Goal: Information Seeking & Learning: Learn about a topic

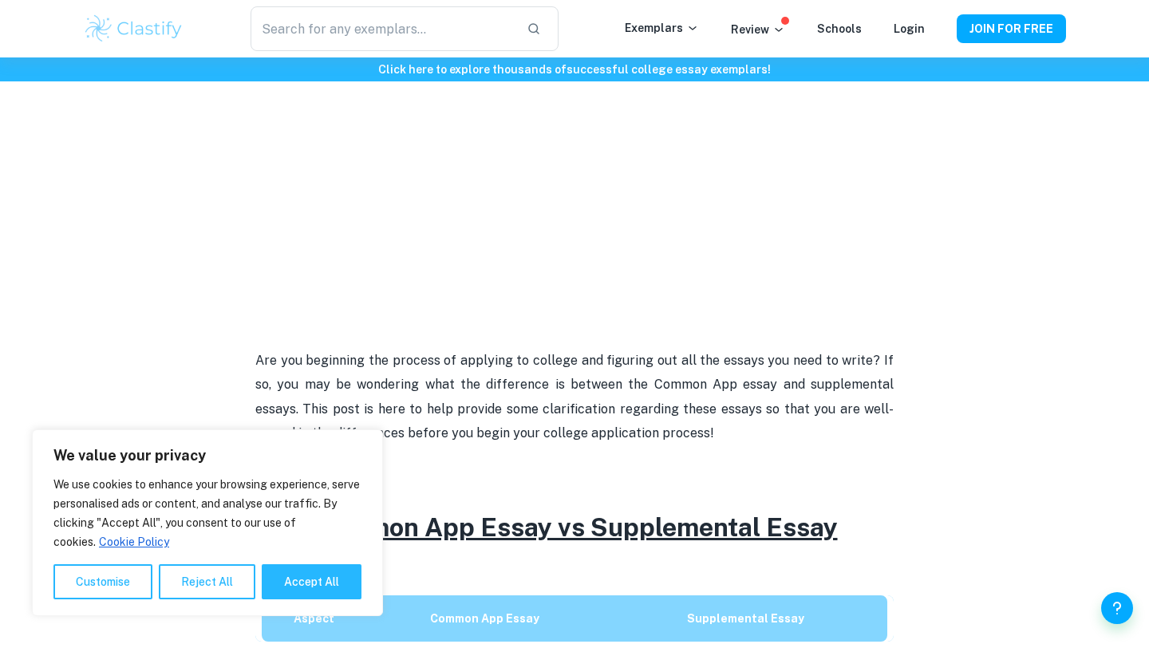
scroll to position [255, 0]
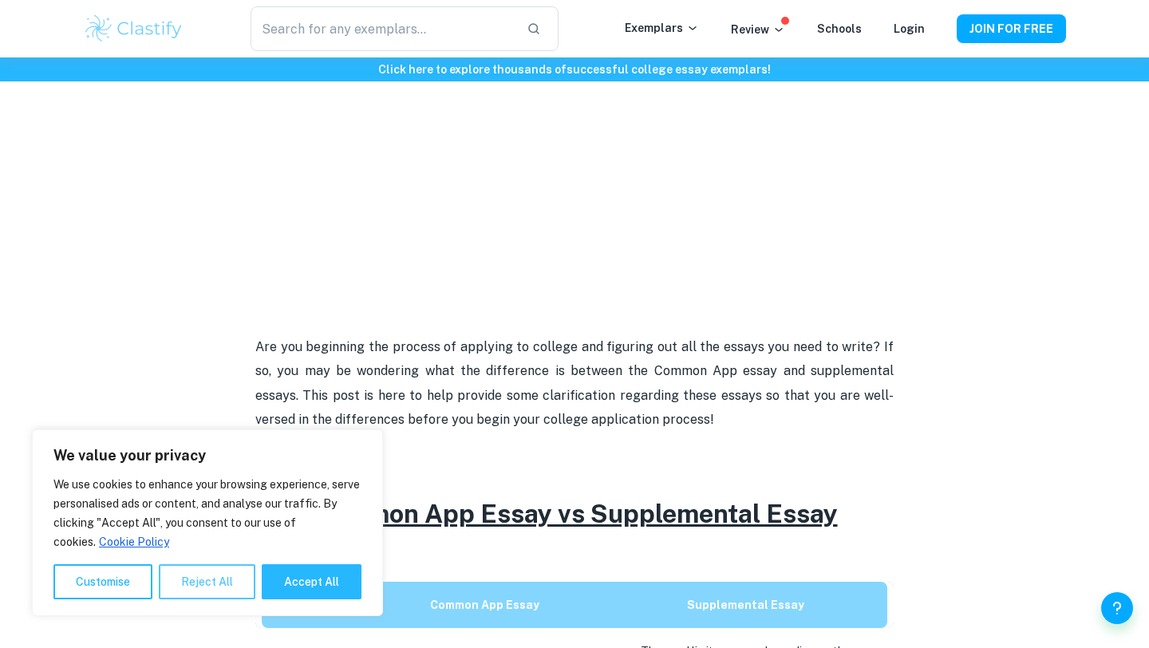
click at [210, 580] on button "Reject All" at bounding box center [207, 581] width 97 height 35
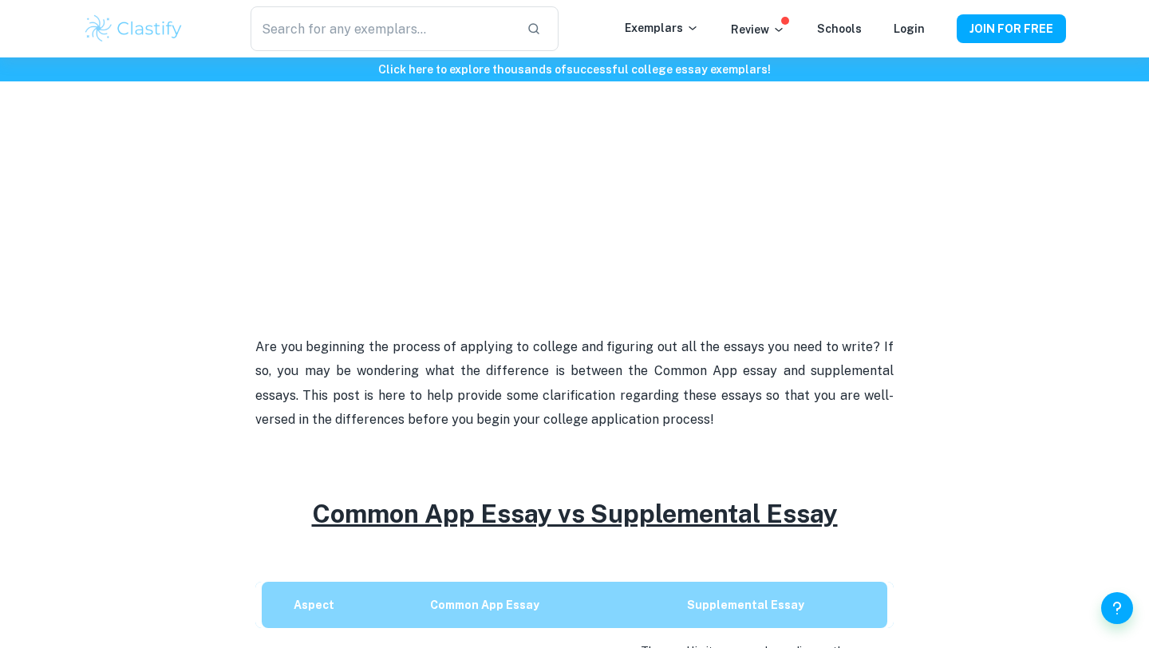
click at [413, 371] on p "Are you beginning the process of applying to college and figuring out all the e…" at bounding box center [574, 383] width 638 height 97
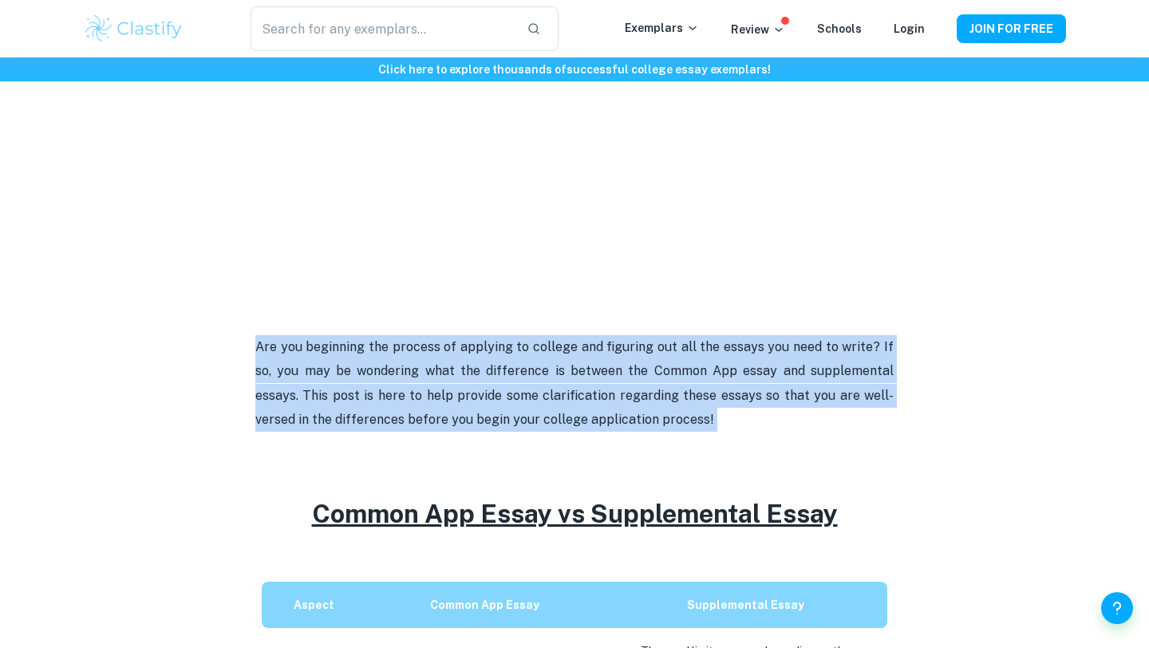
click at [413, 371] on p "Are you beginning the process of applying to college and figuring out all the e…" at bounding box center [574, 383] width 638 height 97
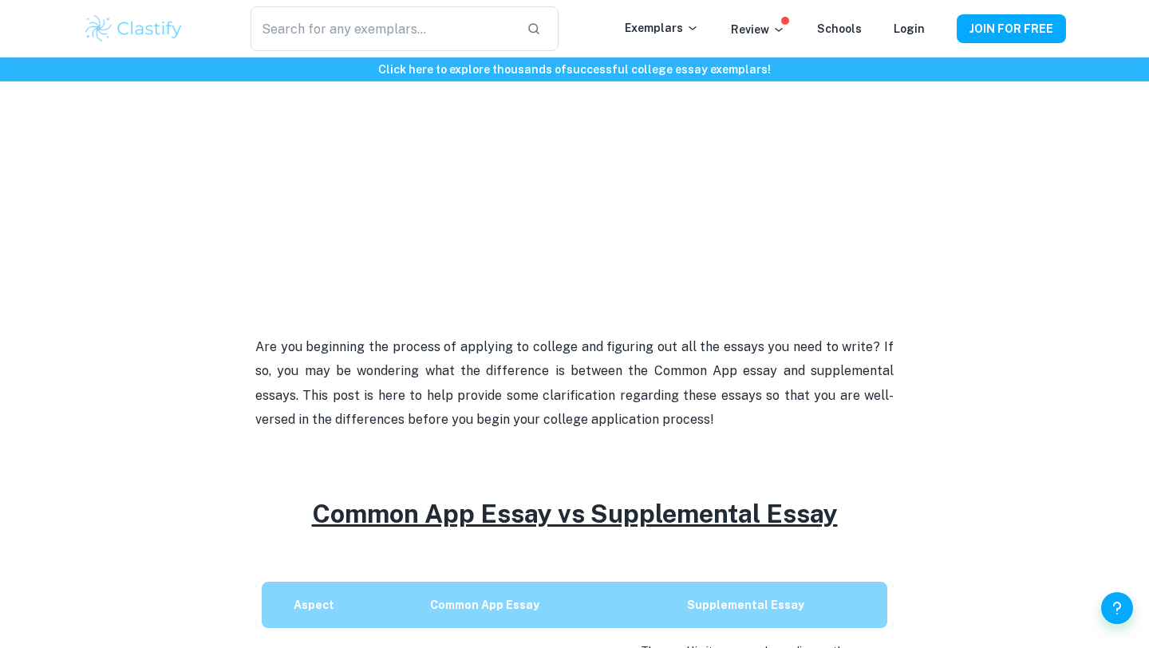
click at [413, 371] on p "Are you beginning the process of applying to college and figuring out all the e…" at bounding box center [574, 383] width 638 height 97
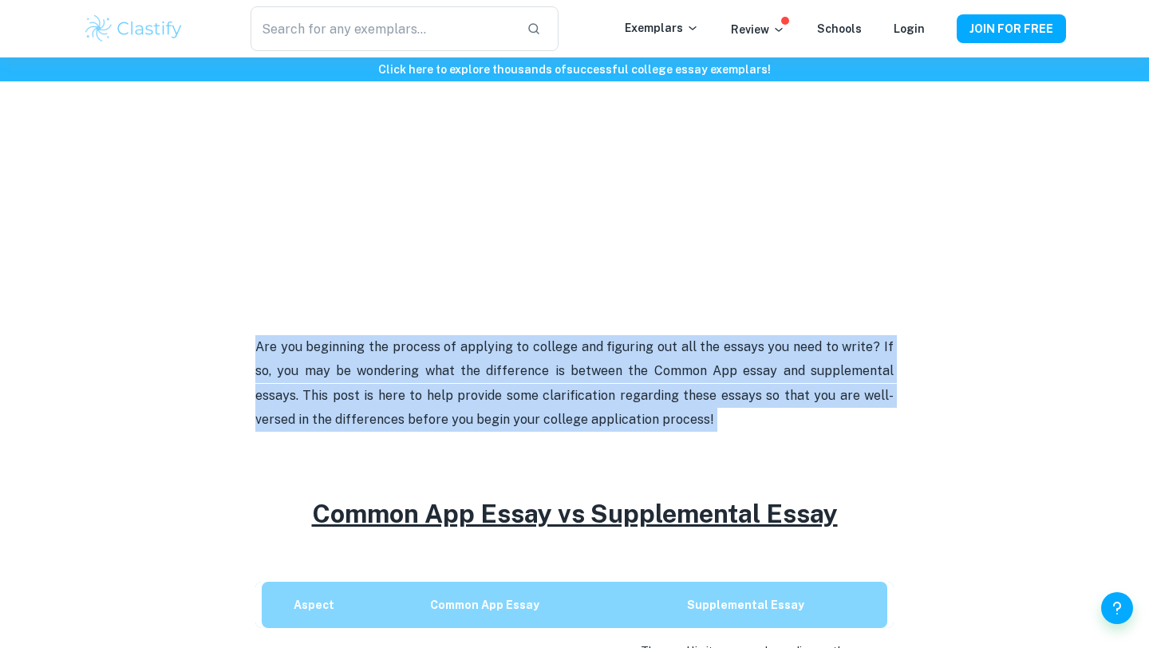
click at [413, 371] on p "Are you beginning the process of applying to college and figuring out all the e…" at bounding box center [574, 383] width 638 height 97
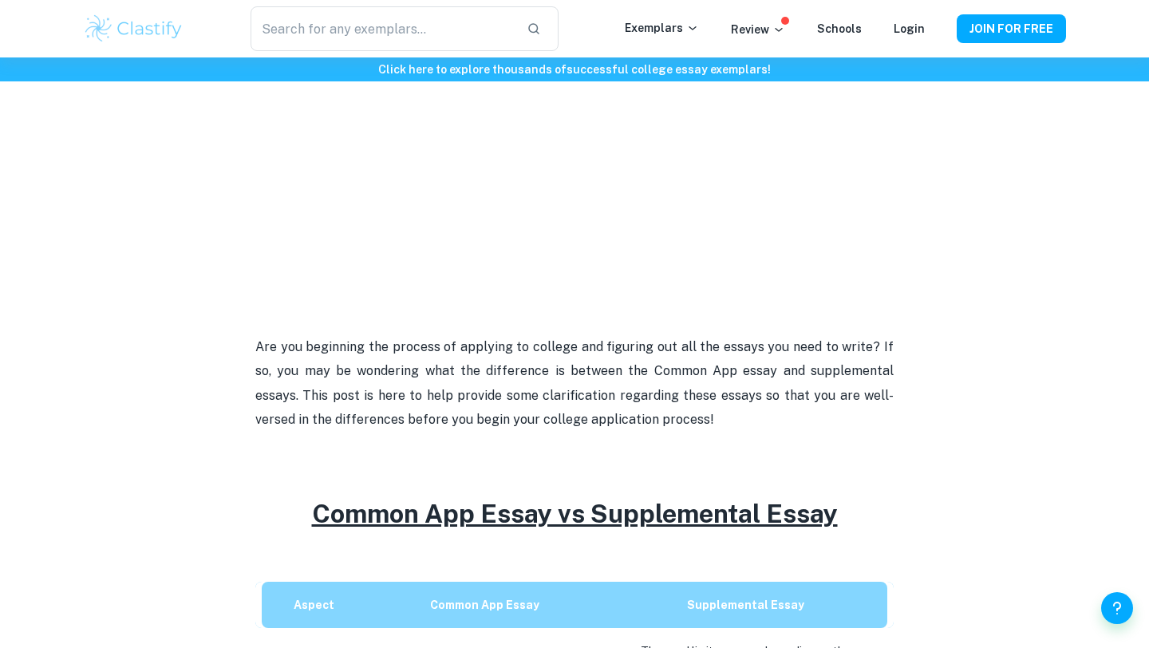
click at [413, 371] on p "Are you beginning the process of applying to college and figuring out all the e…" at bounding box center [574, 383] width 638 height 97
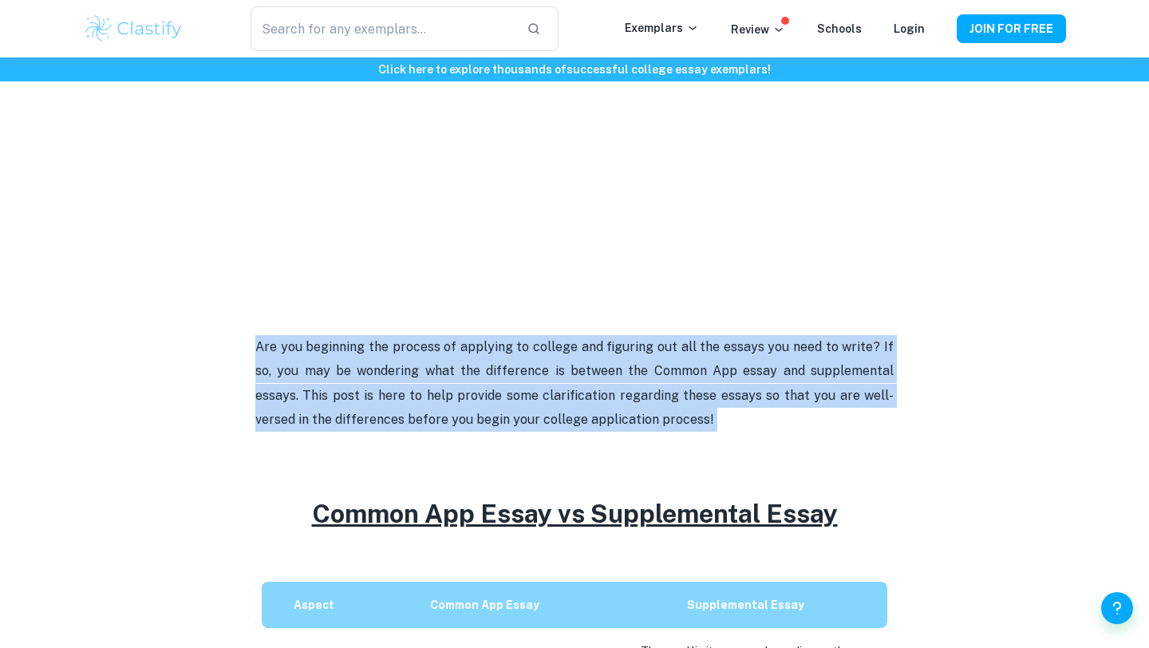
click at [413, 371] on p "Are you beginning the process of applying to college and figuring out all the e…" at bounding box center [574, 383] width 638 height 97
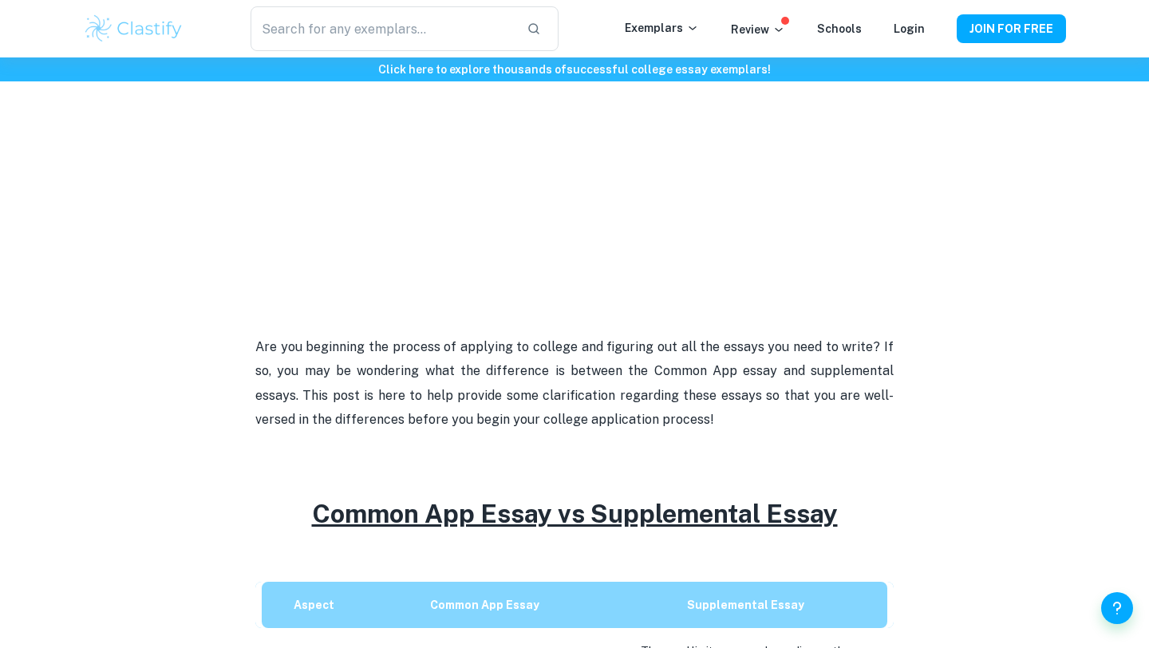
click at [413, 371] on p "Are you beginning the process of applying to college and figuring out all the e…" at bounding box center [574, 383] width 638 height 97
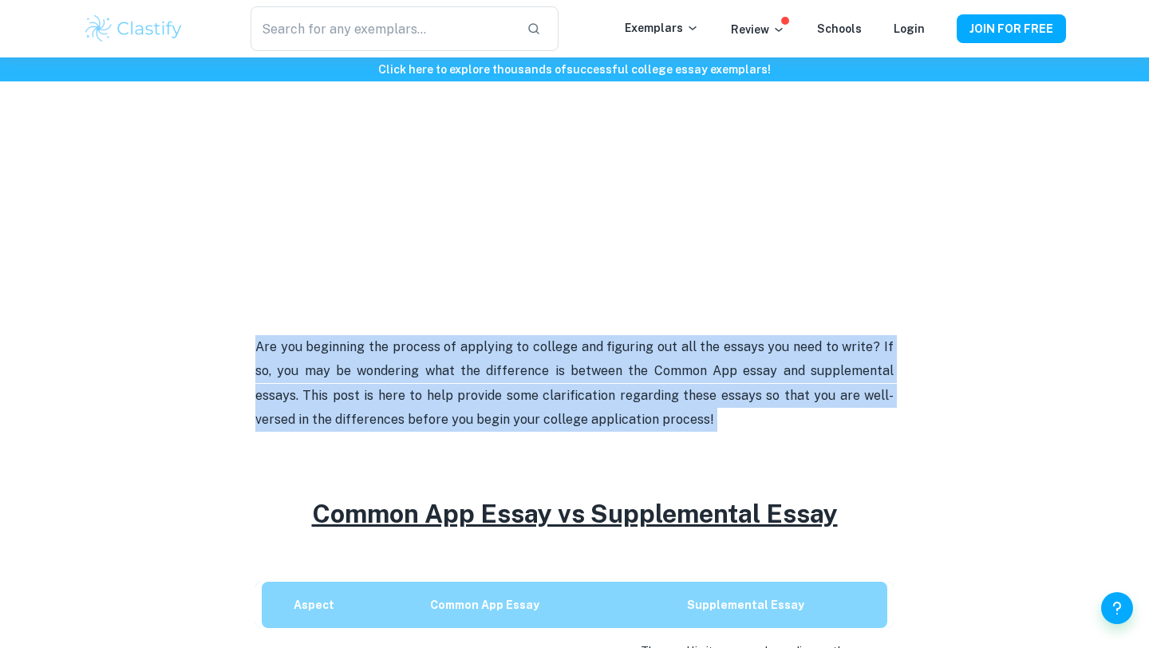
click at [413, 371] on p "Are you beginning the process of applying to college and figuring out all the e…" at bounding box center [574, 383] width 638 height 97
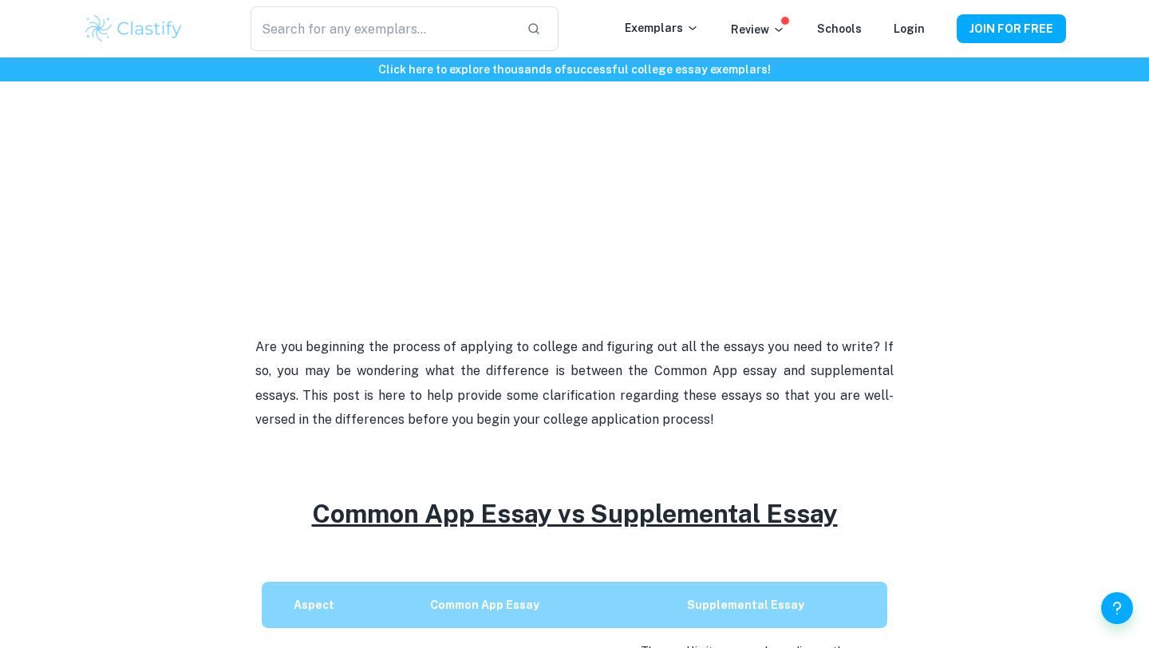
click at [413, 371] on p "Are you beginning the process of applying to college and figuring out all the e…" at bounding box center [574, 383] width 638 height 97
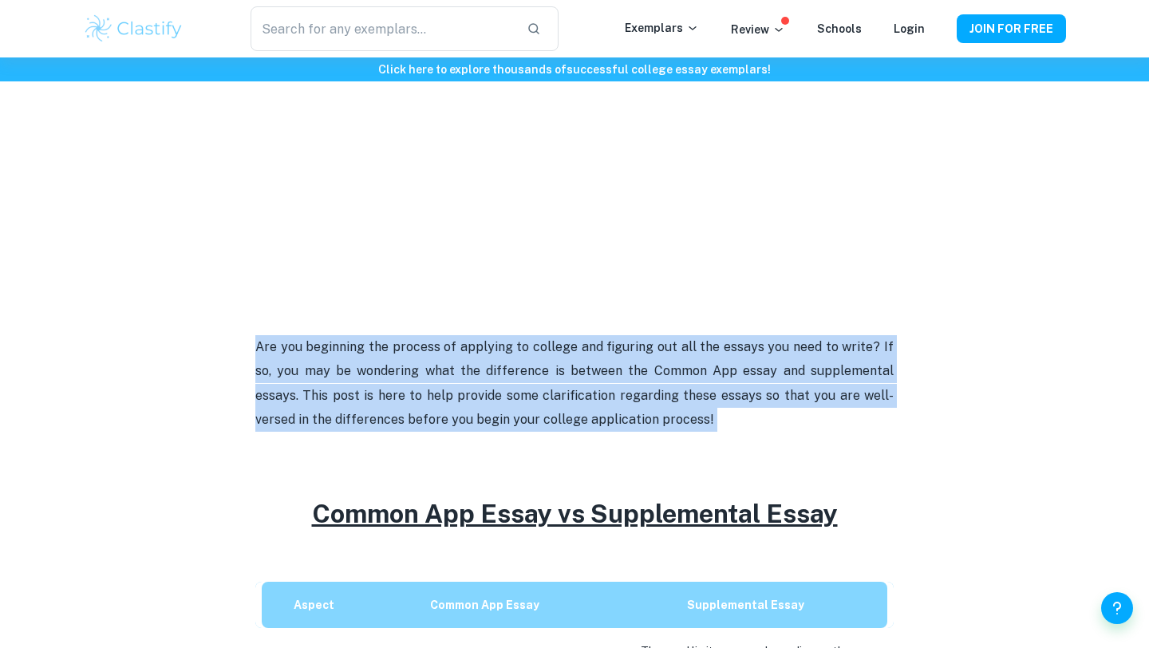
click at [413, 371] on p "Are you beginning the process of applying to college and figuring out all the e…" at bounding box center [574, 383] width 638 height 97
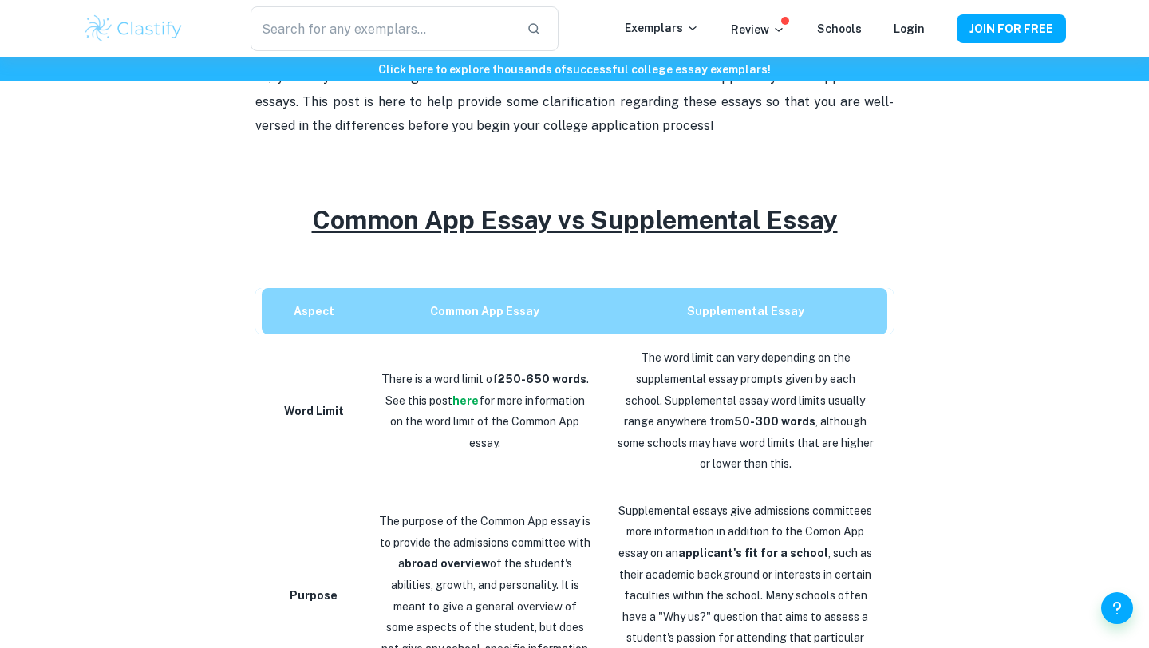
scroll to position [634, 0]
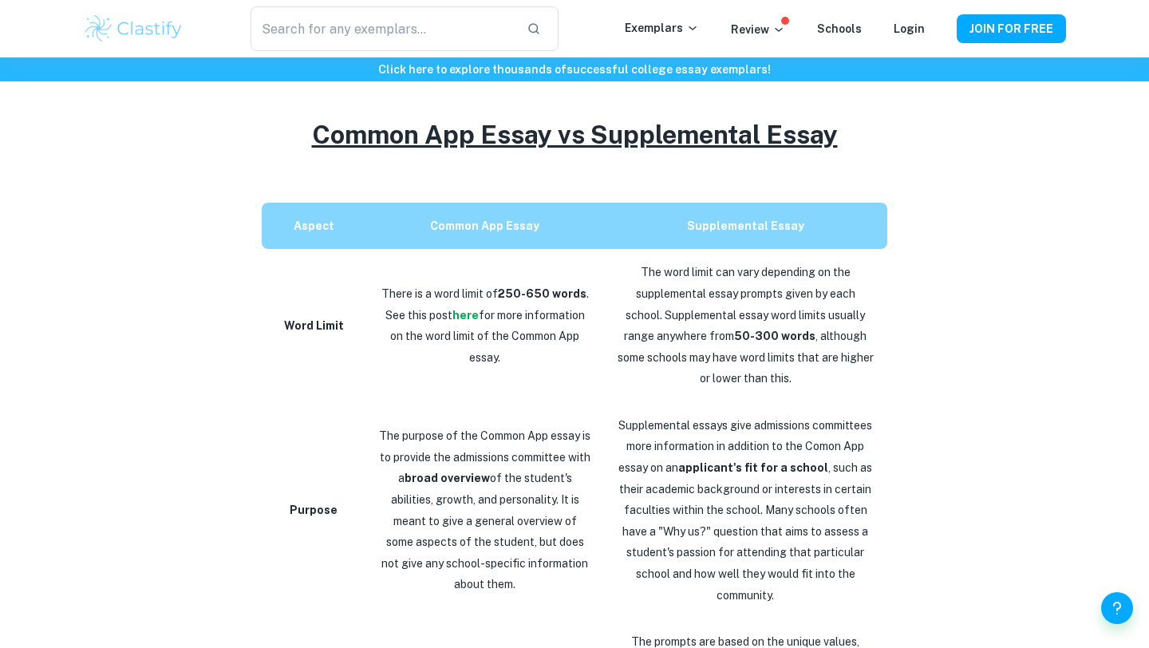
click at [732, 318] on p "The word limit can vary depending on the supplemental essay prompts given by ea…" at bounding box center [746, 326] width 258 height 128
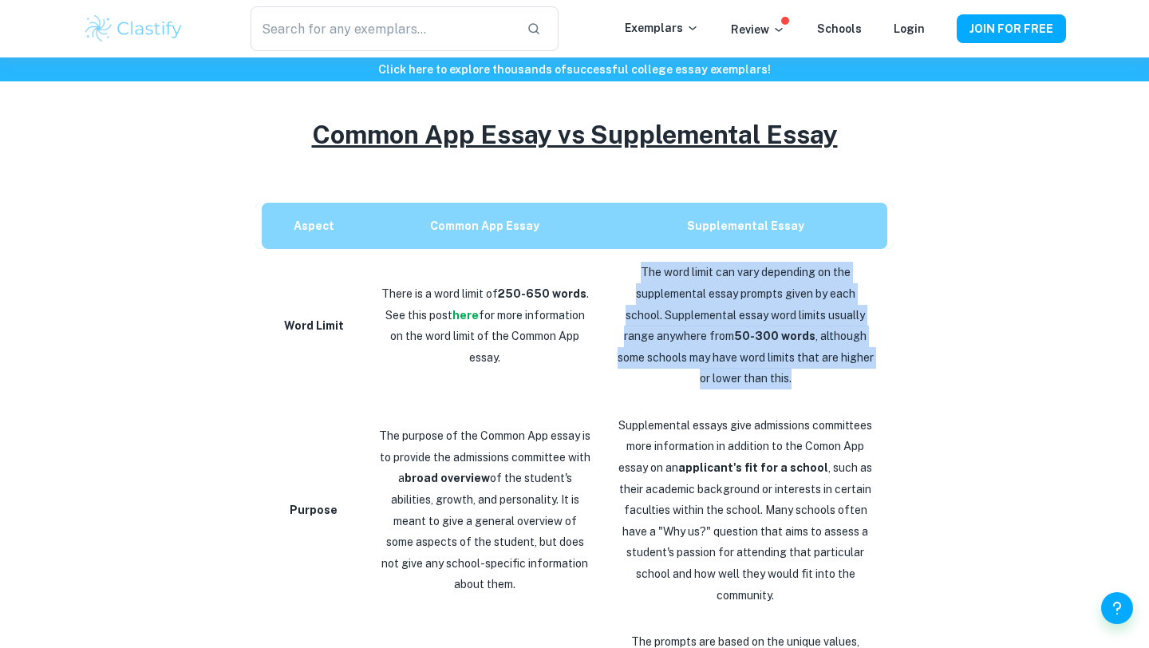
click at [732, 318] on p "The word limit can vary depending on the supplemental essay prompts given by ea…" at bounding box center [746, 326] width 258 height 128
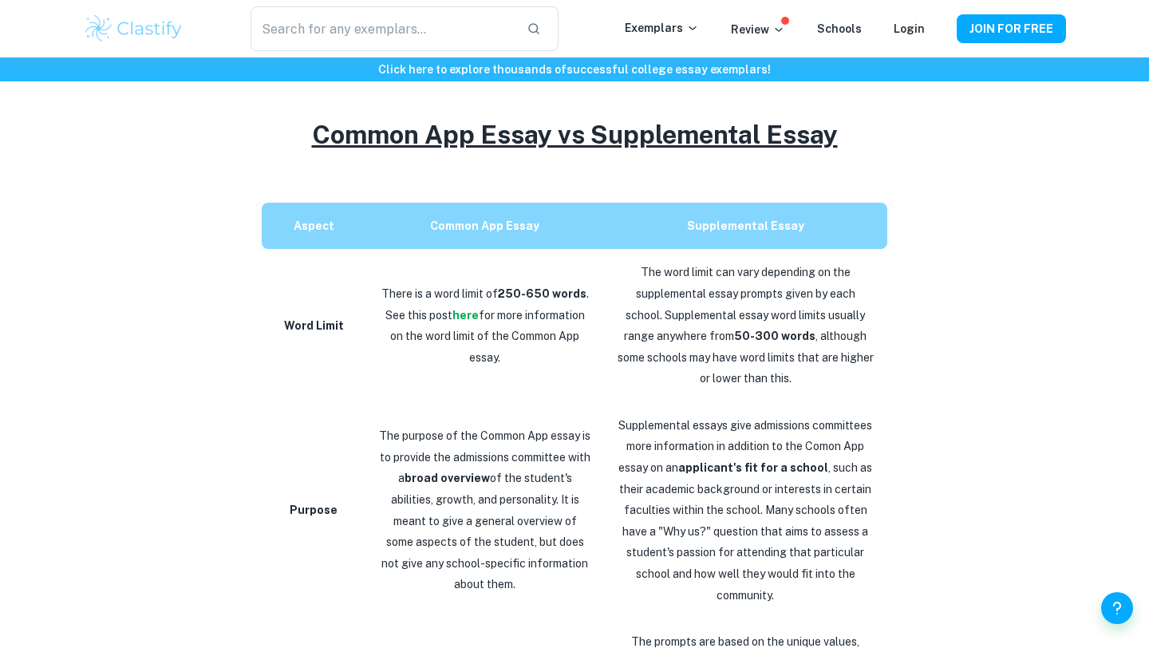
click at [732, 318] on p "The word limit can vary depending on the supplemental essay prompts given by ea…" at bounding box center [746, 326] width 258 height 128
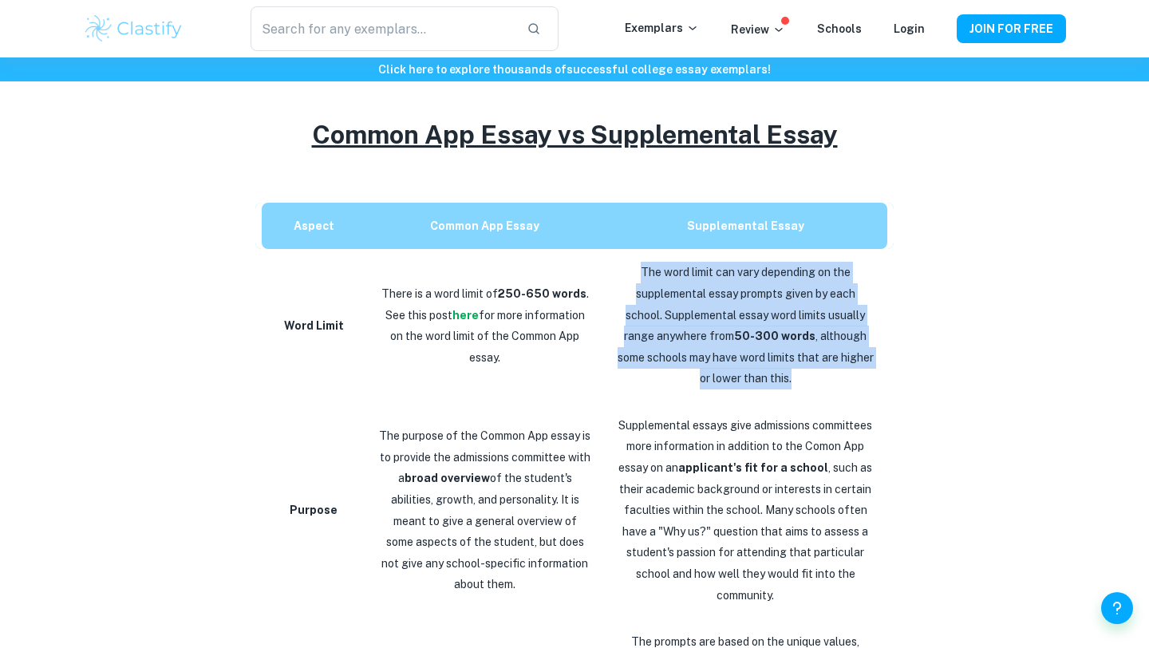
click at [732, 318] on p "The word limit can vary depending on the supplemental essay prompts given by ea…" at bounding box center [746, 326] width 258 height 128
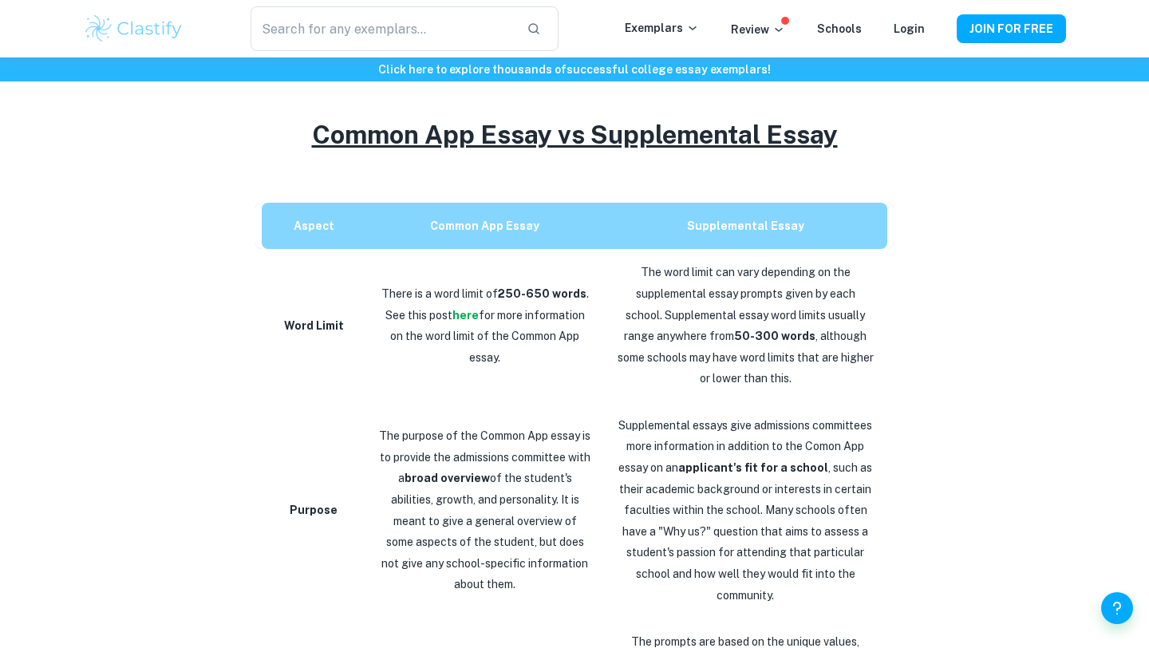
click at [732, 318] on p "The word limit can vary depending on the supplemental essay prompts given by ea…" at bounding box center [746, 326] width 258 height 128
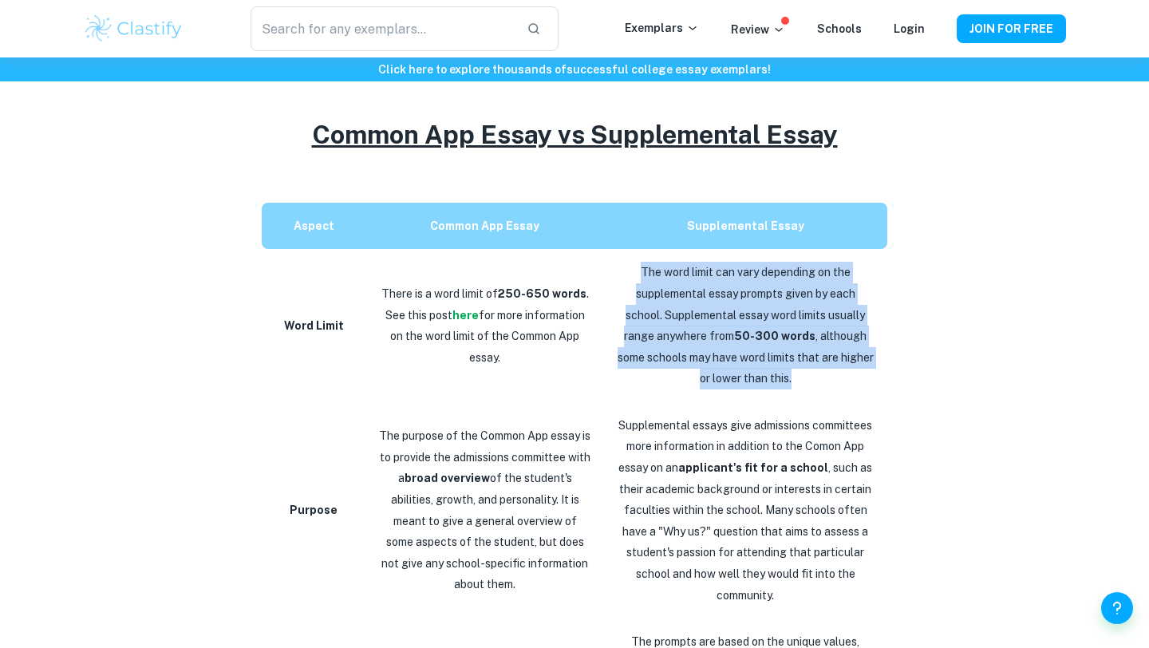
click at [732, 318] on p "The word limit can vary depending on the supplemental essay prompts given by ea…" at bounding box center [746, 326] width 258 height 128
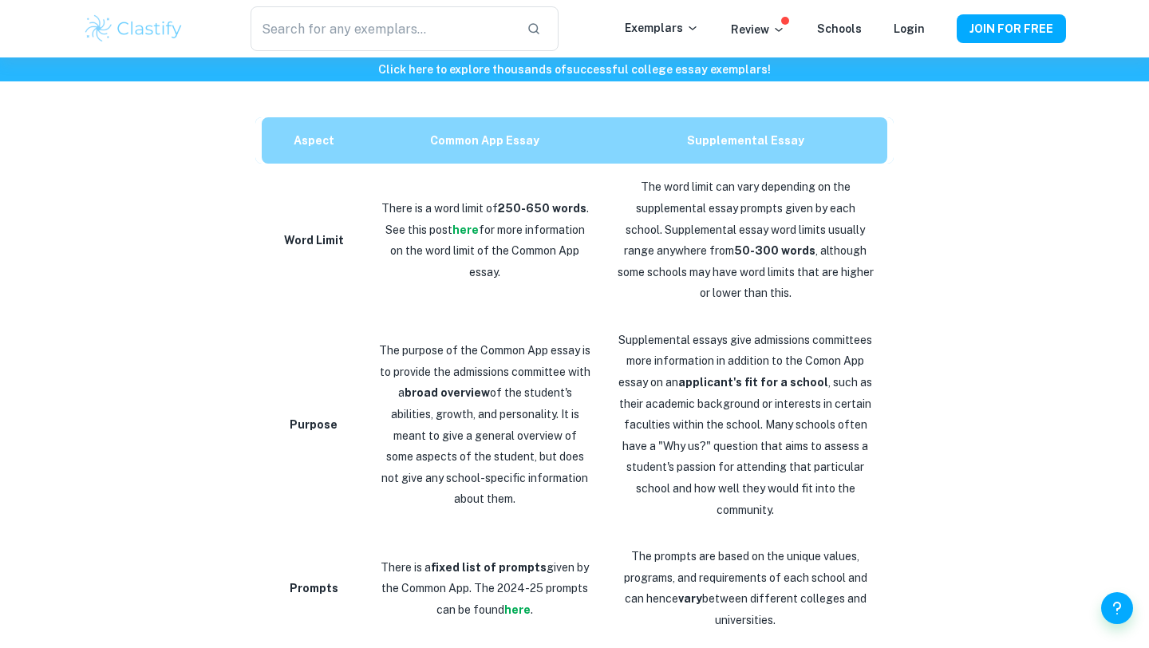
scroll to position [736, 0]
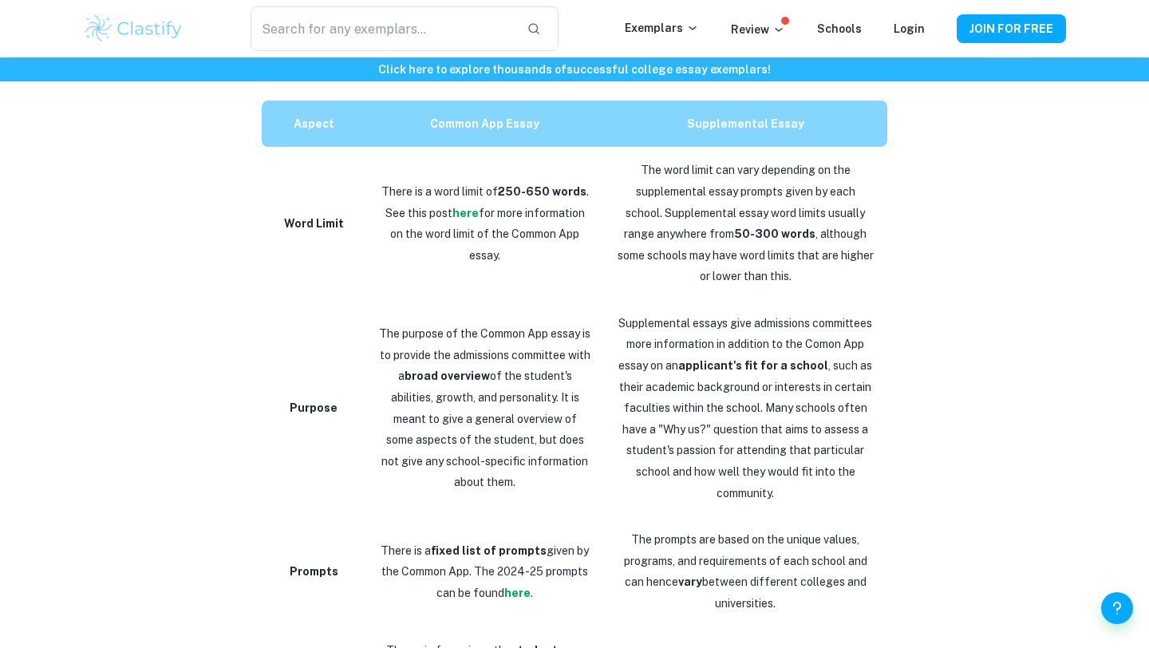
click at [503, 370] on p "The purpose of the Common App essay is to provide the admissions committee with…" at bounding box center [484, 408] width 213 height 170
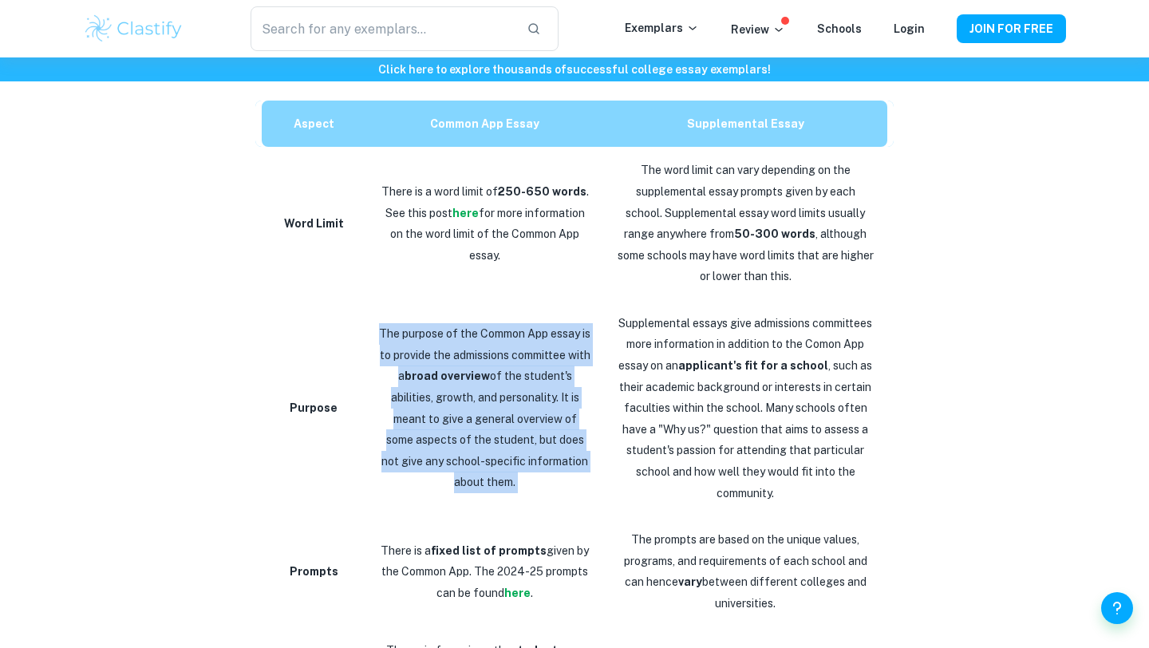
click at [503, 370] on p "The purpose of the Common App essay is to provide the admissions committee with…" at bounding box center [484, 408] width 213 height 170
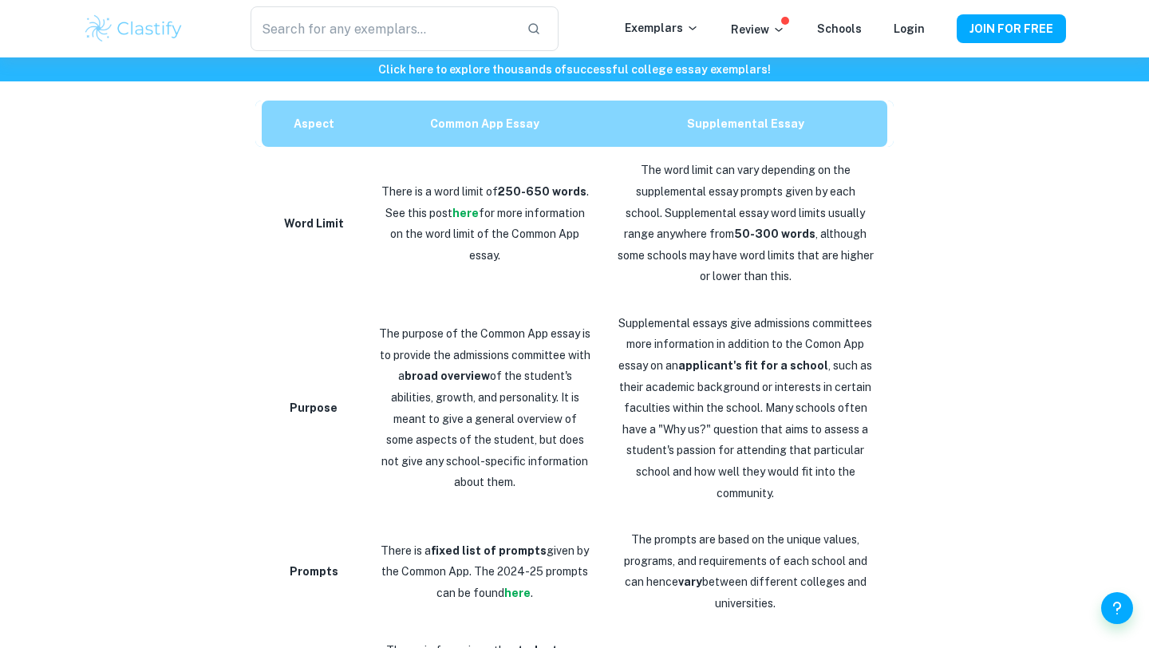
click at [503, 370] on p "The purpose of the Common App essay is to provide the admissions committee with…" at bounding box center [484, 408] width 213 height 170
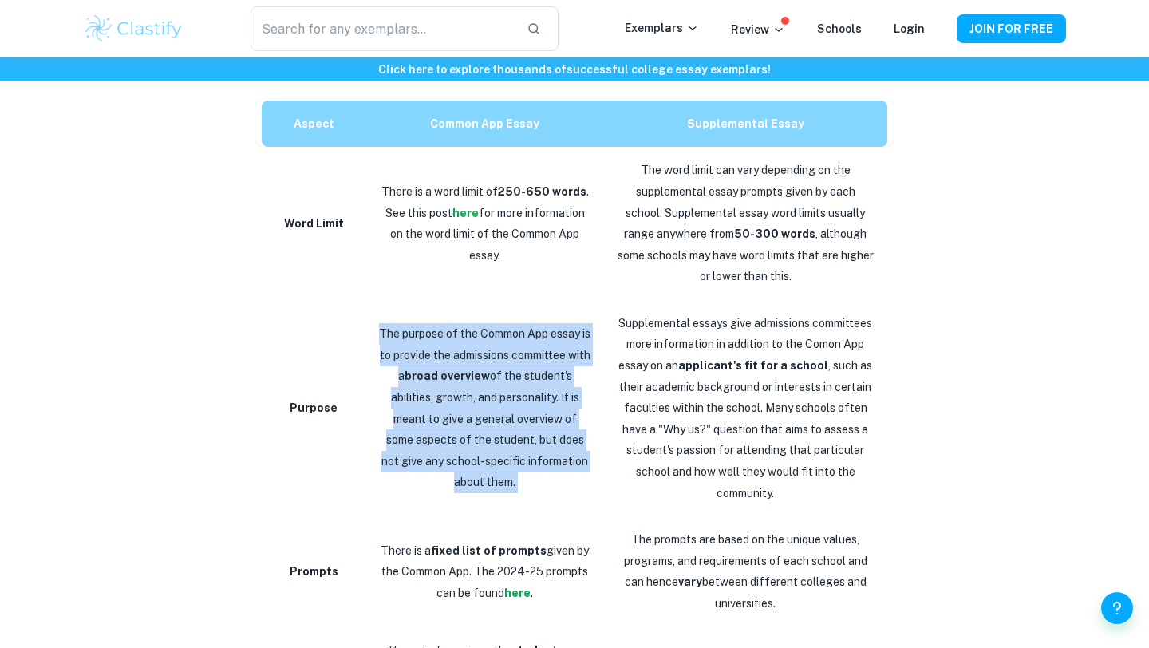
click at [503, 370] on p "The purpose of the Common App essay is to provide the admissions committee with…" at bounding box center [484, 408] width 213 height 170
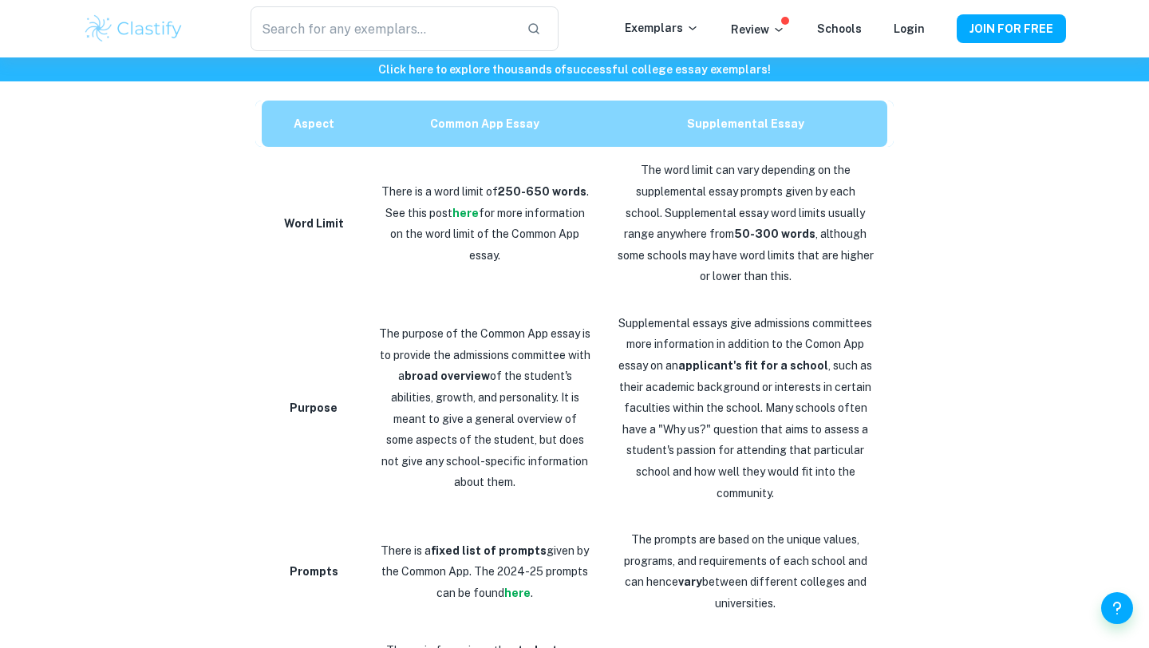
click at [503, 370] on p "The purpose of the Common App essay is to provide the admissions committee with…" at bounding box center [484, 408] width 213 height 170
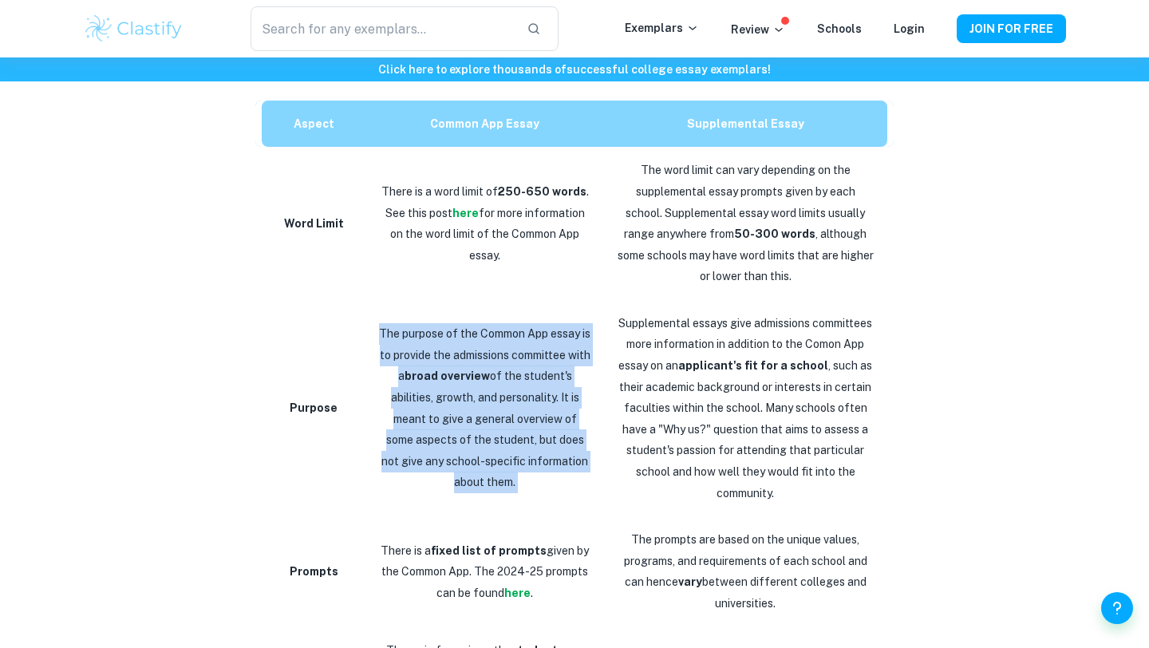
click at [503, 370] on p "The purpose of the Common App essay is to provide the admissions committee with…" at bounding box center [484, 408] width 213 height 170
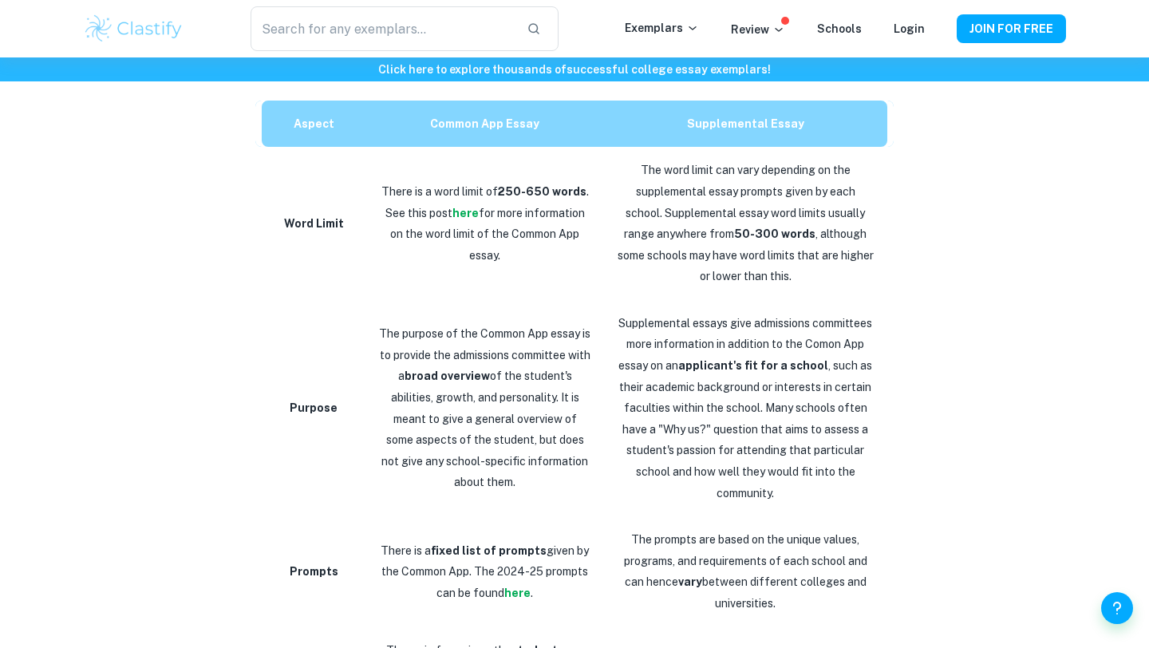
click at [503, 370] on p "The purpose of the Common App essay is to provide the admissions committee with…" at bounding box center [484, 408] width 213 height 170
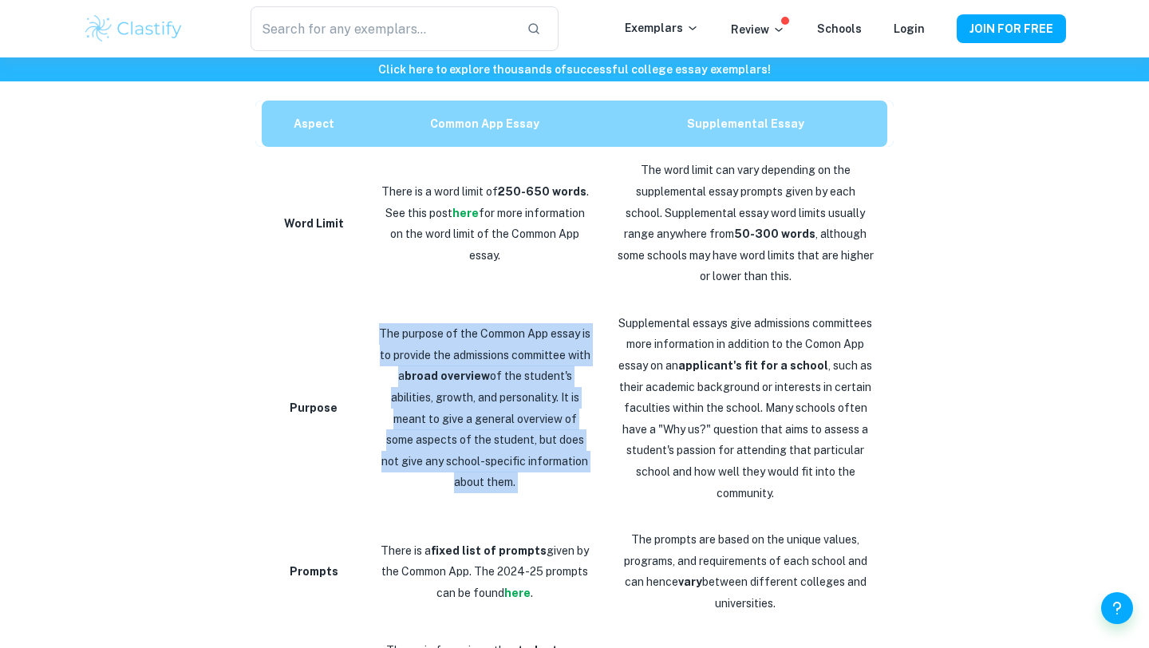
click at [503, 370] on p "The purpose of the Common App essay is to provide the admissions committee with…" at bounding box center [484, 408] width 213 height 170
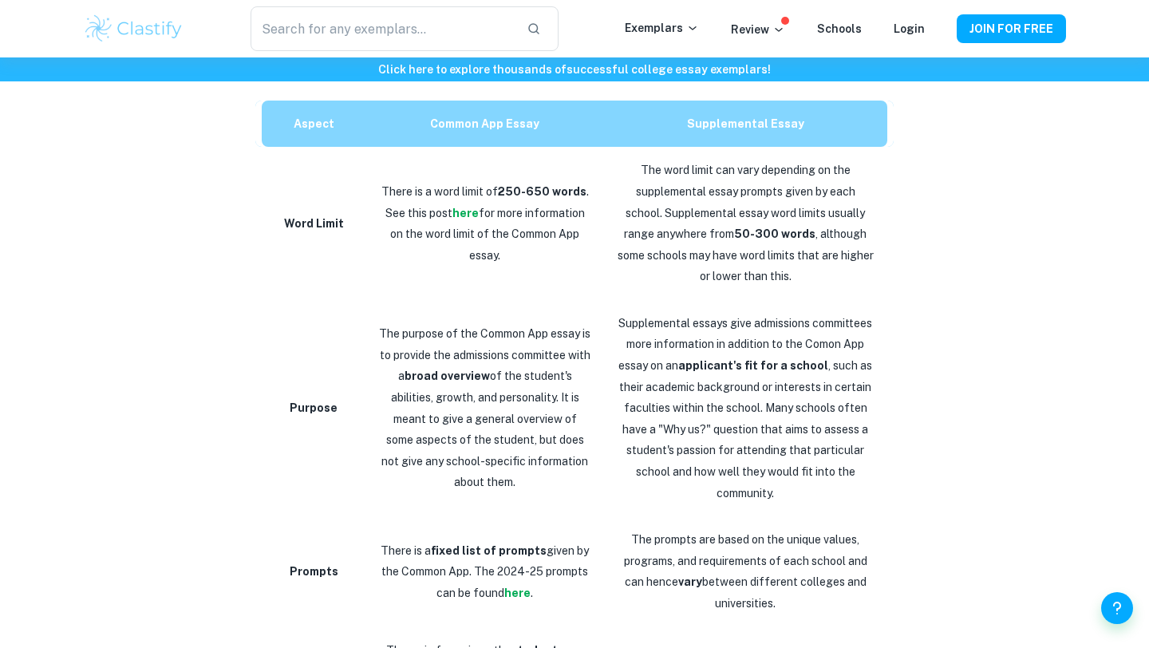
click at [503, 370] on p "The purpose of the Common App essay is to provide the admissions committee with…" at bounding box center [484, 408] width 213 height 170
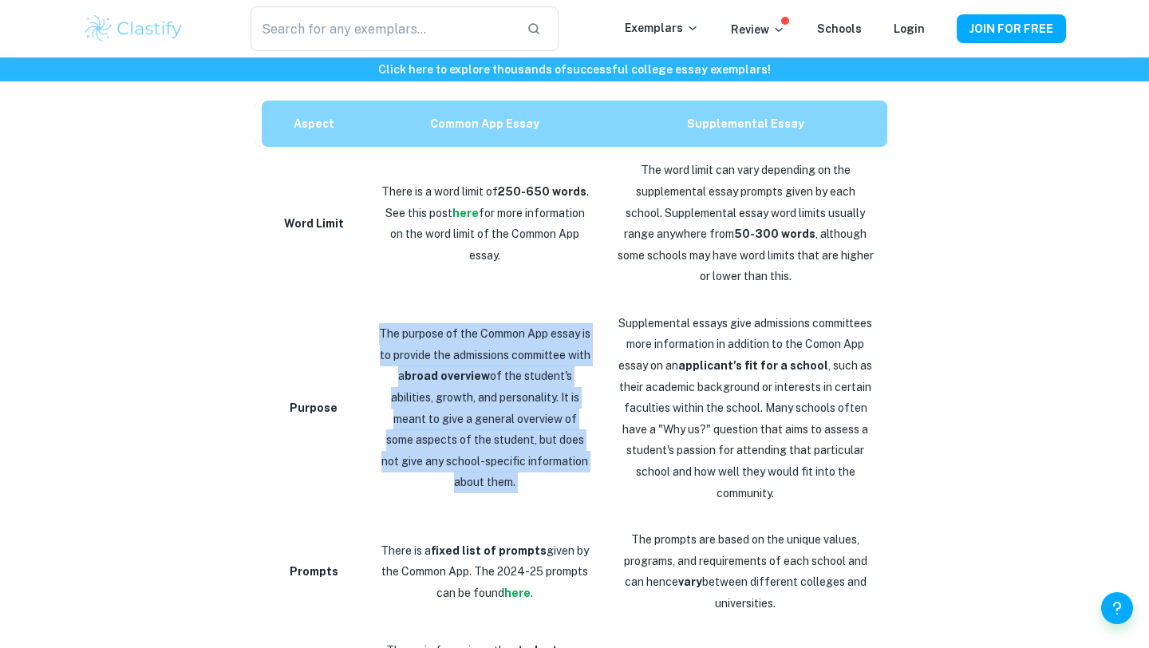
click at [503, 370] on p "The purpose of the Common App essay is to provide the admissions committee with…" at bounding box center [484, 408] width 213 height 170
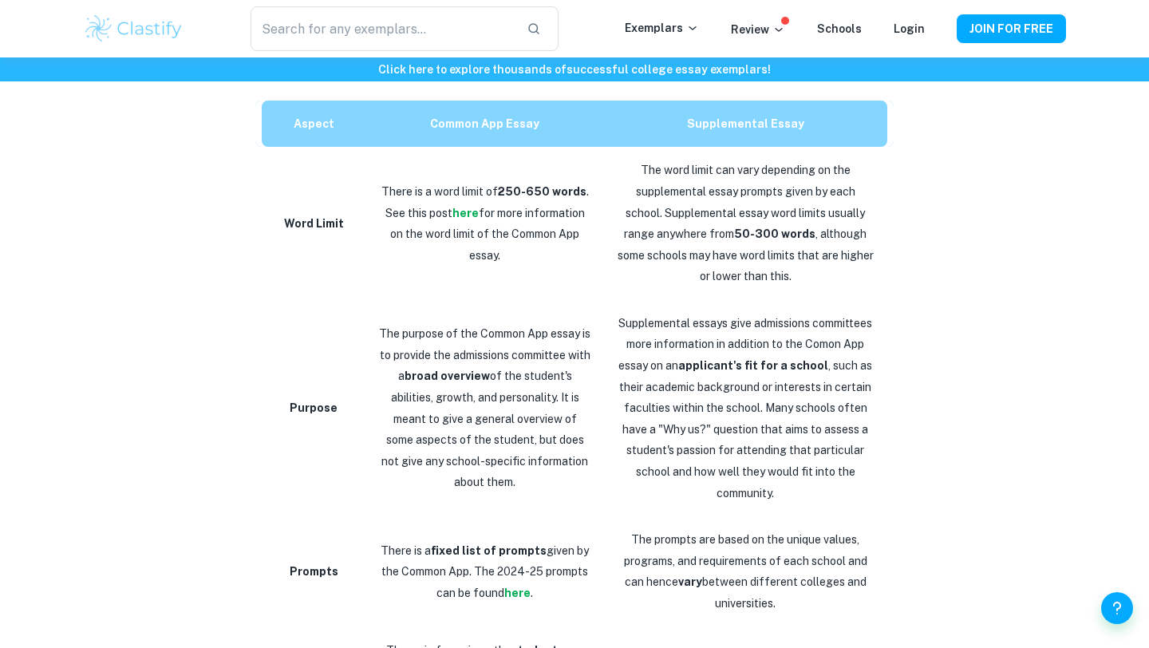
click at [503, 370] on p "The purpose of the Common App essay is to provide the admissions committee with…" at bounding box center [484, 408] width 213 height 170
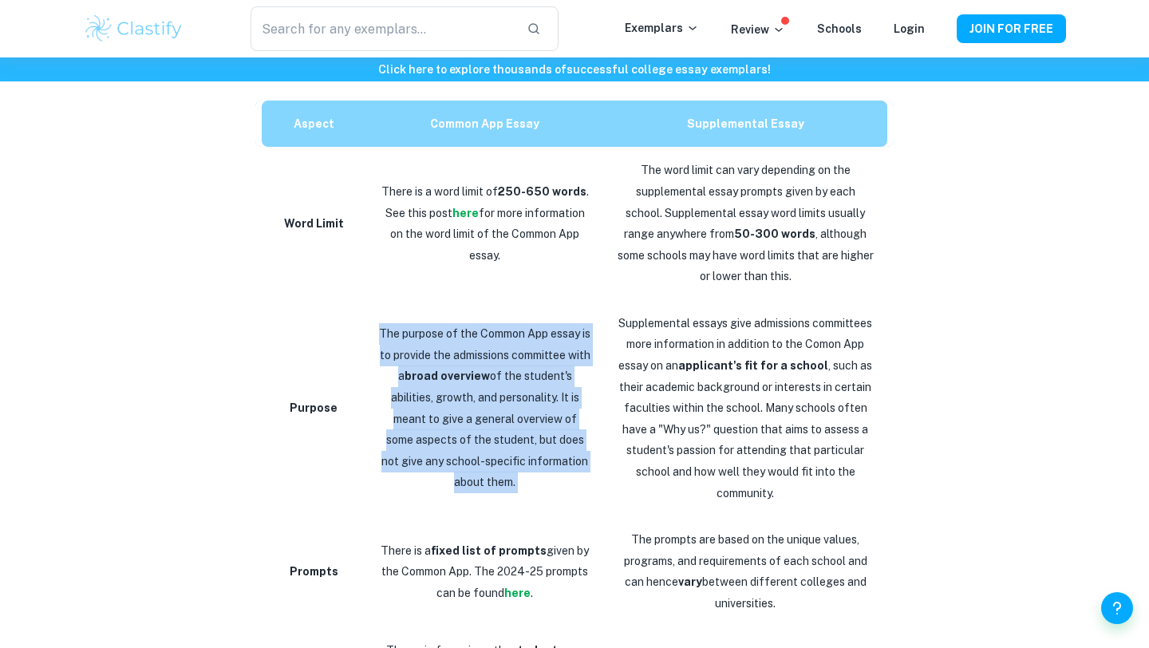
click at [503, 370] on p "The purpose of the Common App essay is to provide the admissions committee with…" at bounding box center [484, 408] width 213 height 170
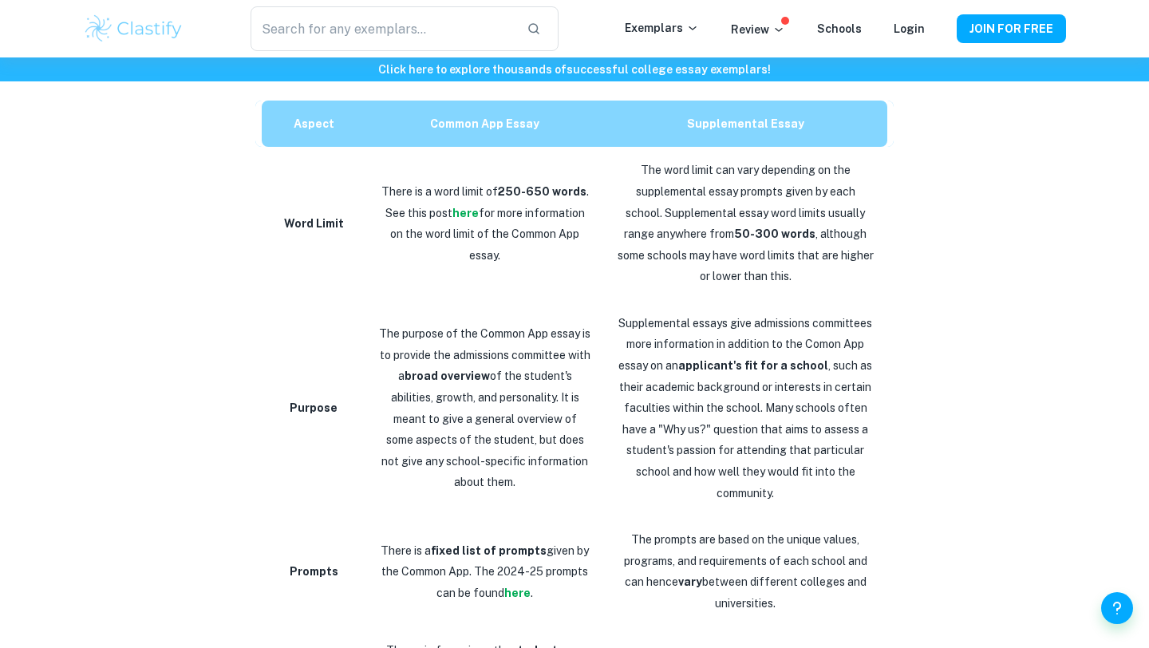
click at [725, 391] on p "Supplemental essays give admissions committees more information in addition to …" at bounding box center [746, 408] width 258 height 191
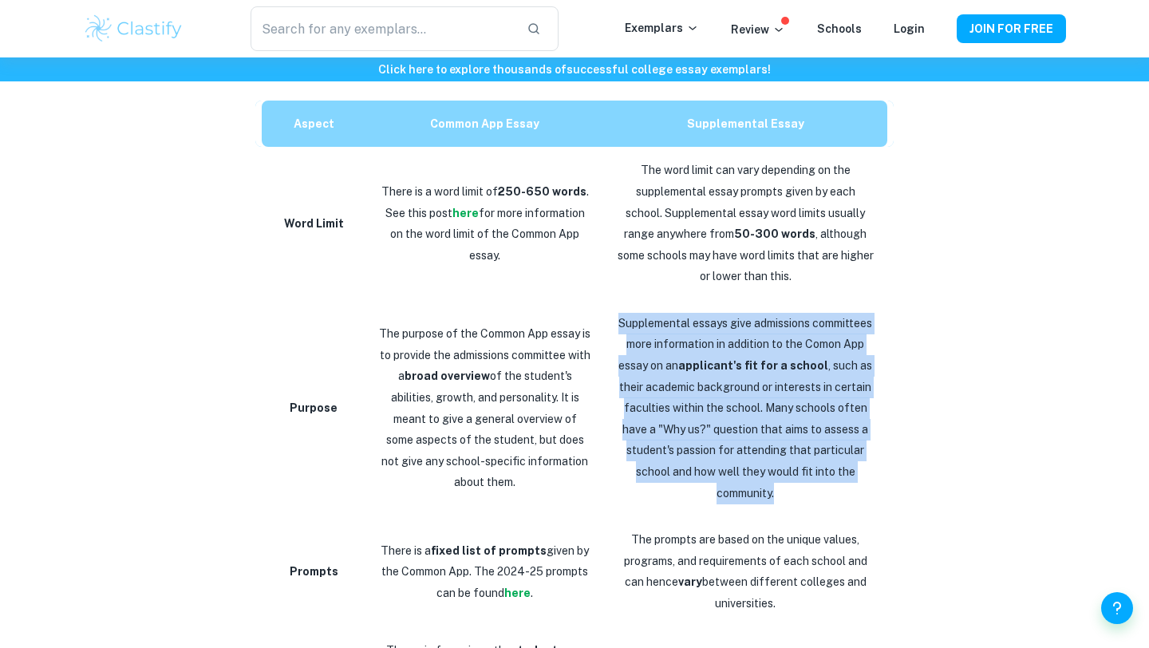
click at [725, 391] on p "Supplemental essays give admissions committees more information in addition to …" at bounding box center [746, 408] width 258 height 191
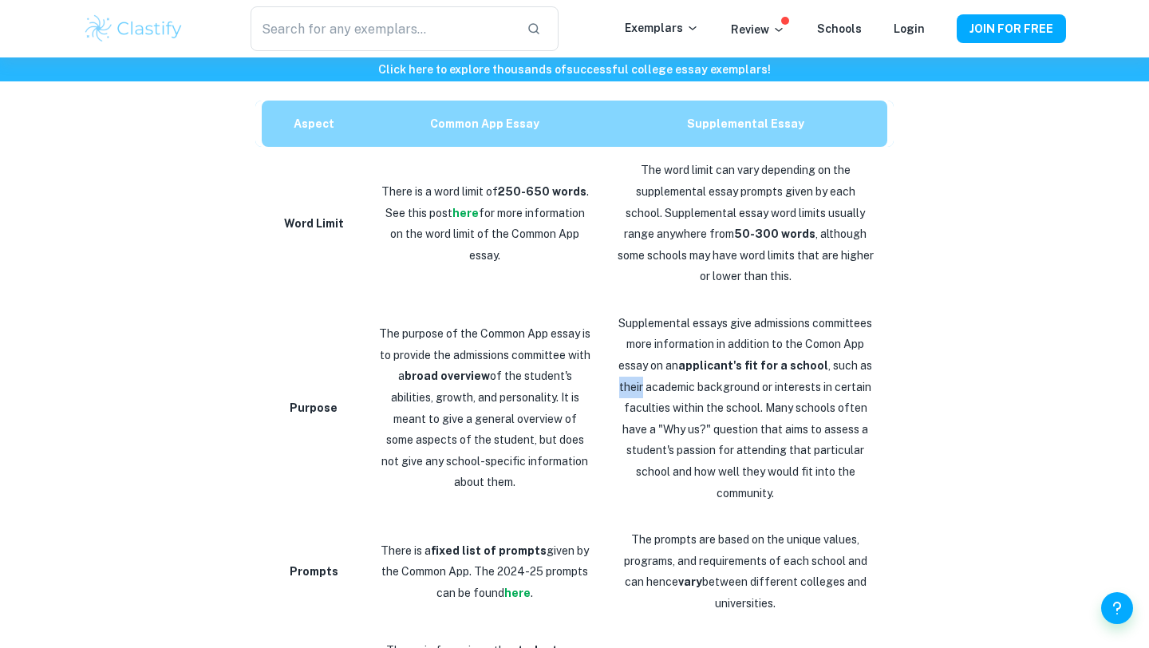
click at [725, 391] on p "Supplemental essays give admissions committees more information in addition to …" at bounding box center [746, 408] width 258 height 191
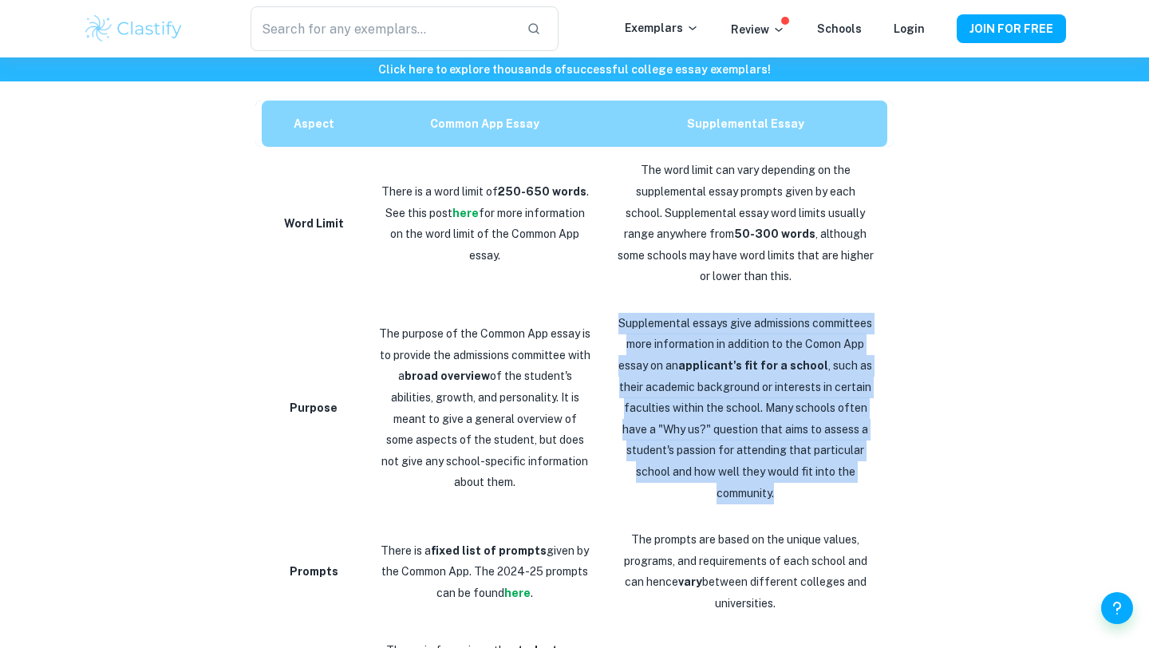
click at [725, 391] on p "Supplemental essays give admissions committees more information in addition to …" at bounding box center [746, 408] width 258 height 191
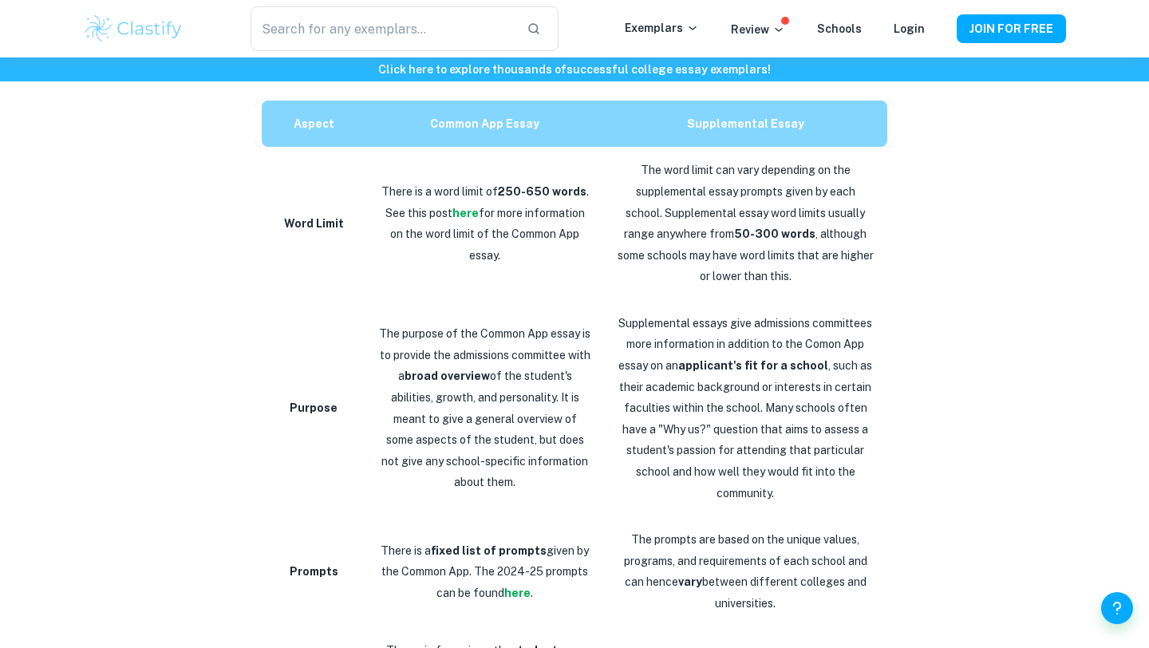
click at [725, 391] on p "Supplemental essays give admissions committees more information in addition to …" at bounding box center [746, 408] width 258 height 191
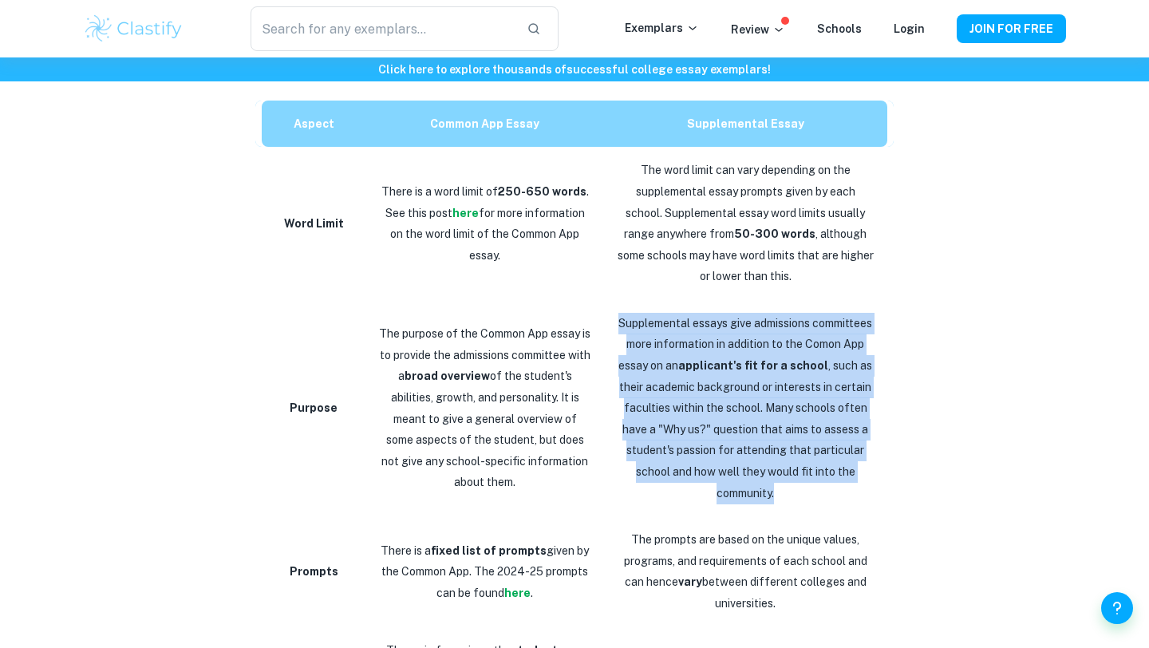
click at [725, 391] on p "Supplemental essays give admissions committees more information in addition to …" at bounding box center [746, 408] width 258 height 191
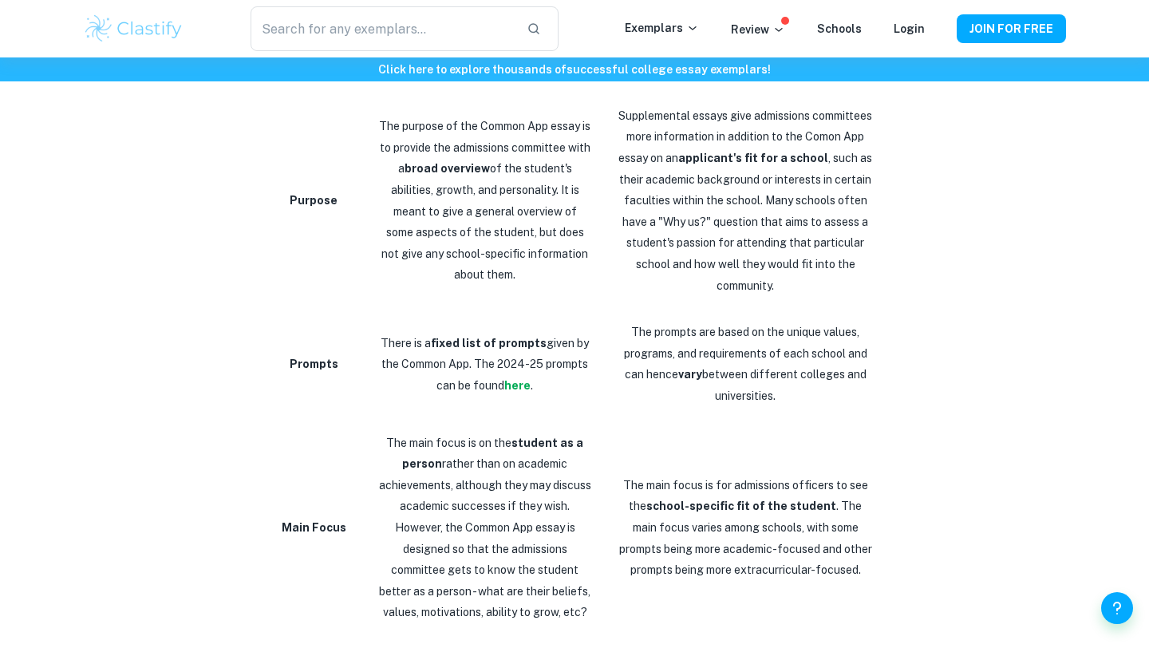
scroll to position [942, 0]
click at [456, 353] on p "There is a fixed list of prompts given by the Common App. The 2024-25 prompts c…" at bounding box center [484, 366] width 213 height 64
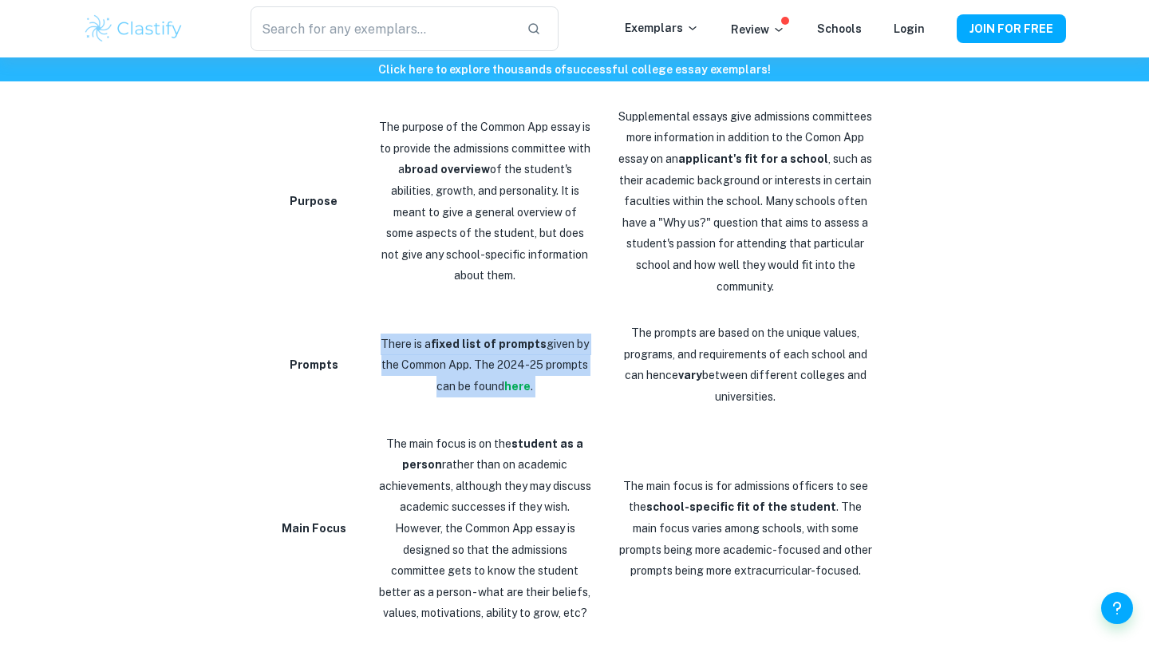
click at [456, 353] on p "There is a fixed list of prompts given by the Common App. The 2024-25 prompts c…" at bounding box center [484, 366] width 213 height 64
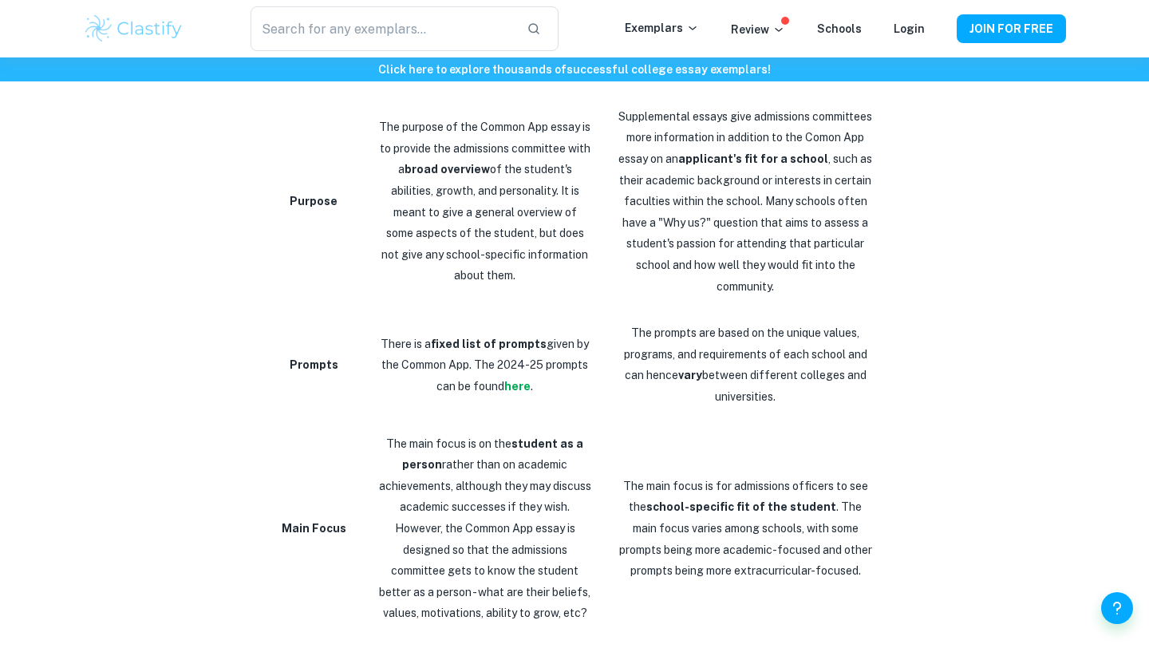
click at [777, 357] on p "The prompts are based on the unique values, programs, and requirements of each …" at bounding box center [746, 364] width 258 height 85
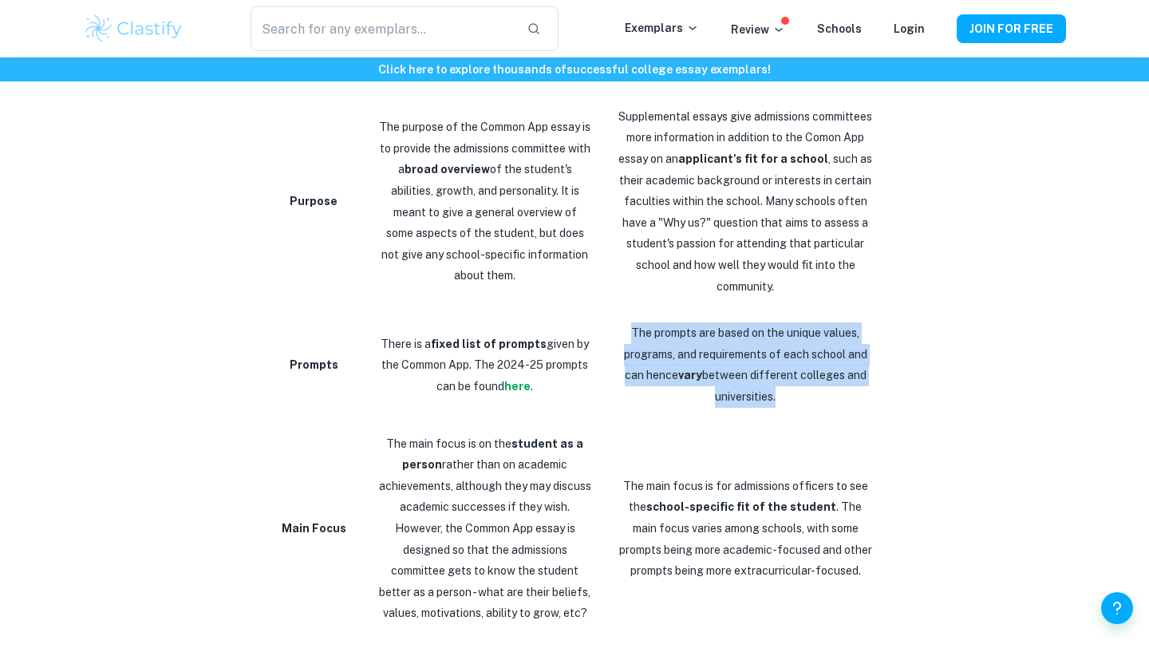
click at [777, 357] on p "The prompts are based on the unique values, programs, and requirements of each …" at bounding box center [746, 364] width 258 height 85
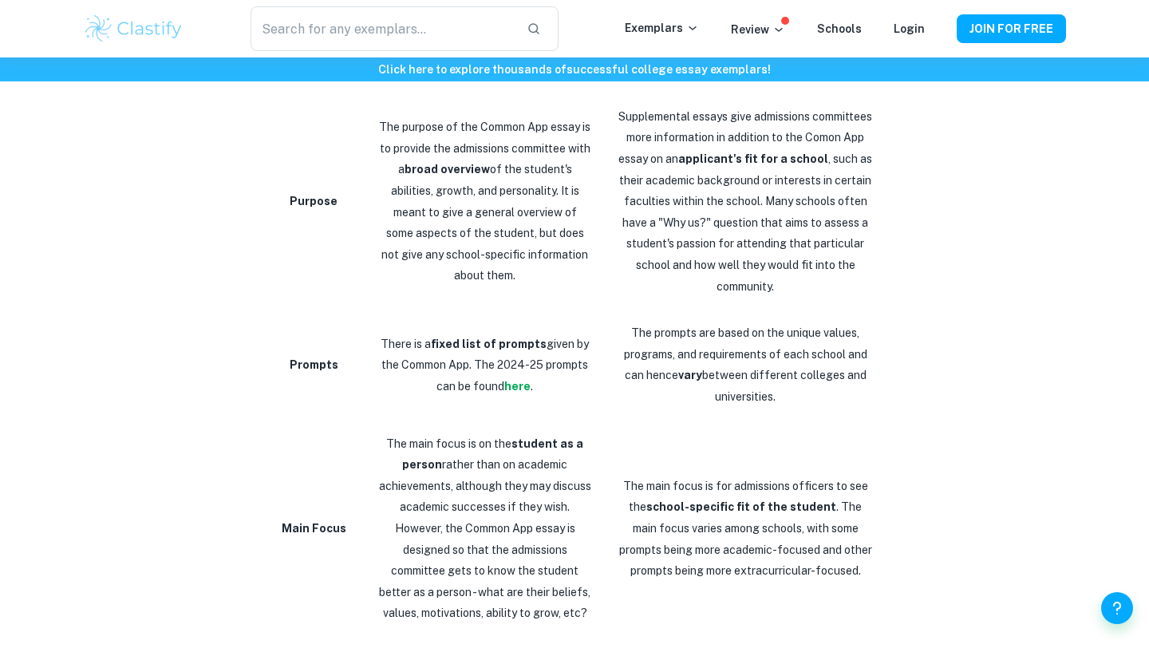
click at [777, 357] on p "The prompts are based on the unique values, programs, and requirements of each …" at bounding box center [746, 364] width 258 height 85
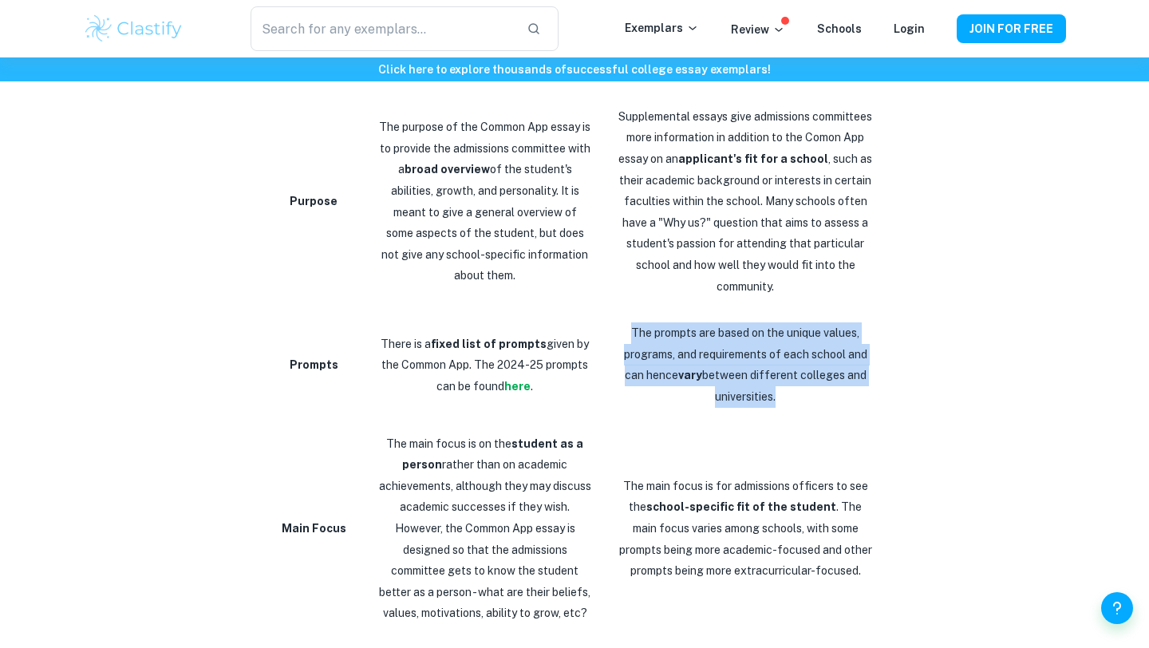
click at [777, 357] on p "The prompts are based on the unique values, programs, and requirements of each …" at bounding box center [746, 364] width 258 height 85
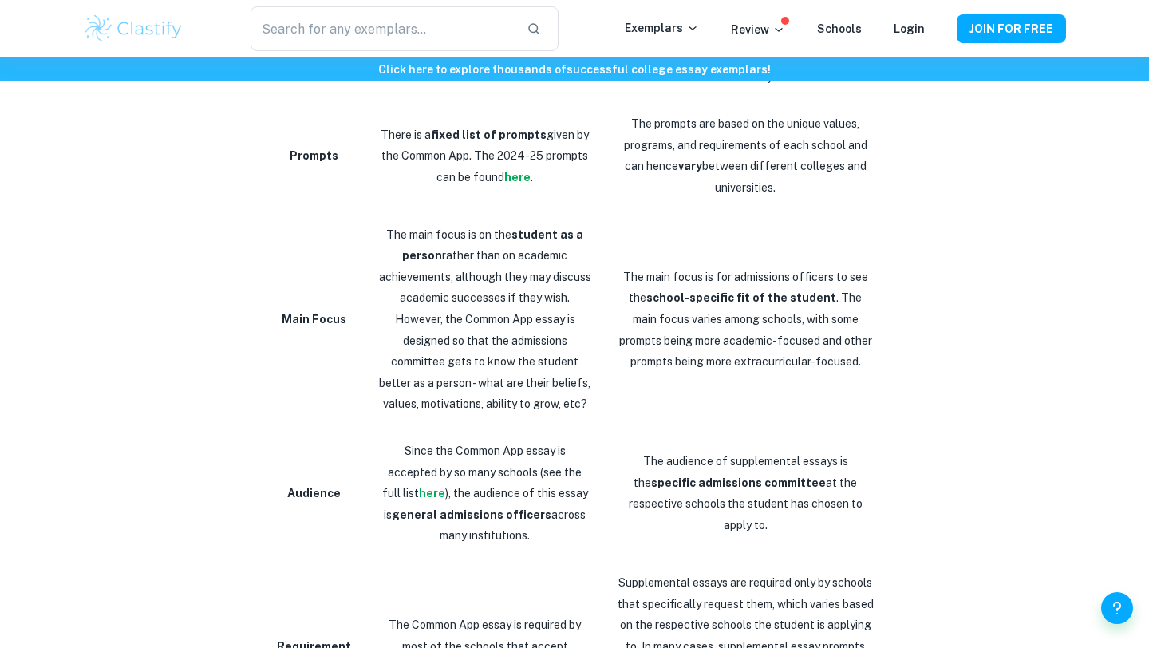
scroll to position [1152, 0]
click at [745, 312] on p "The main focus is for admissions officers to see the school-specific fit of the…" at bounding box center [746, 319] width 258 height 106
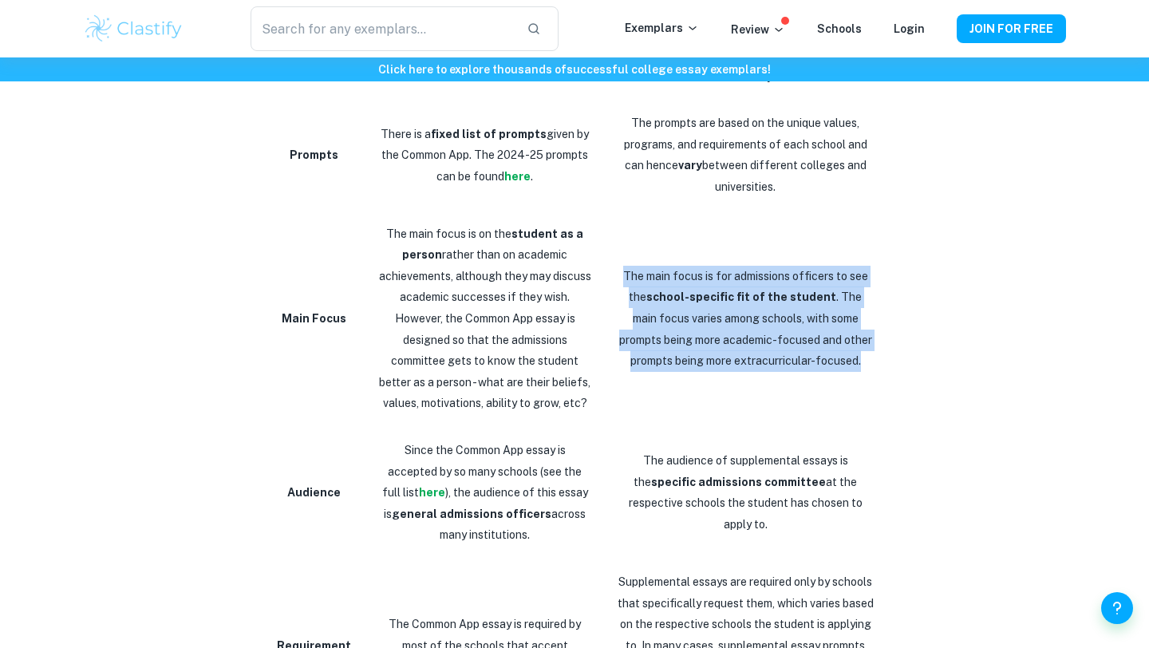
click at [745, 312] on p "The main focus is for admissions officers to see the school-specific fit of the…" at bounding box center [746, 319] width 258 height 106
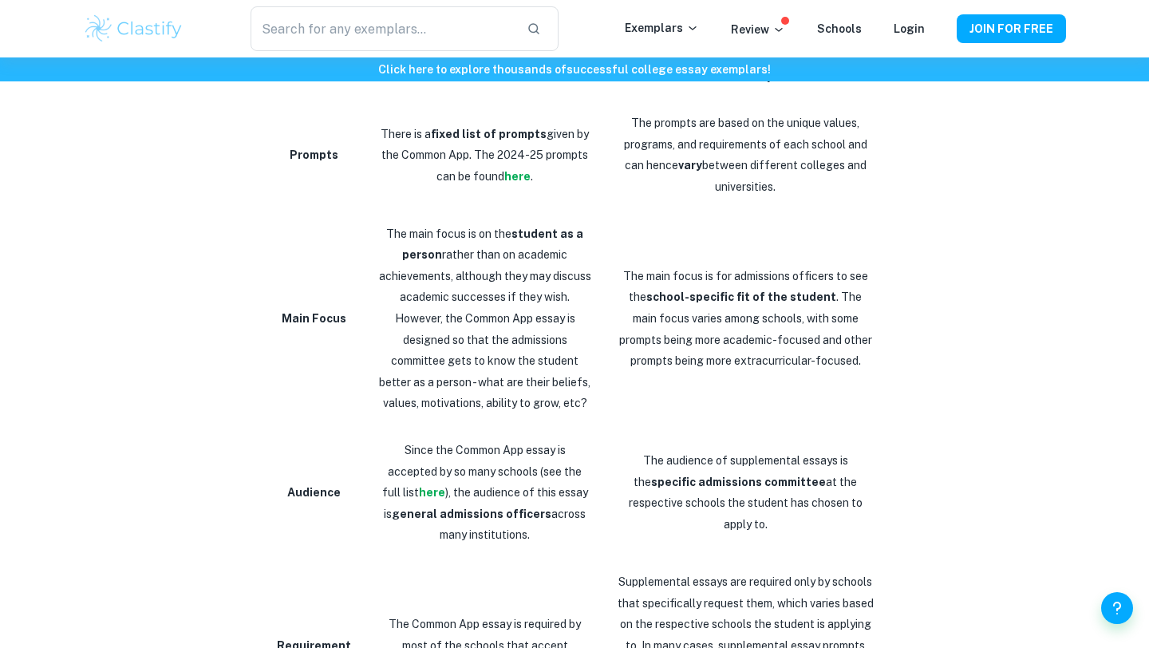
scroll to position [1302, 0]
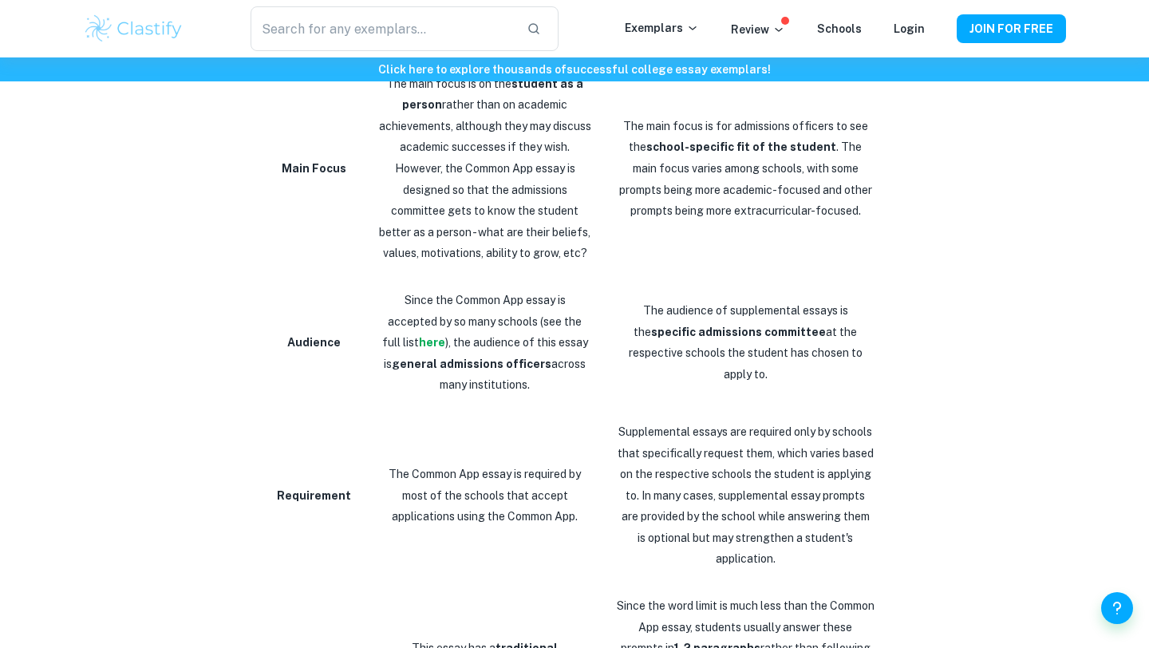
click at [474, 324] on p "Since the Common App essay is accepted by so many schools (see the full list he…" at bounding box center [484, 343] width 213 height 106
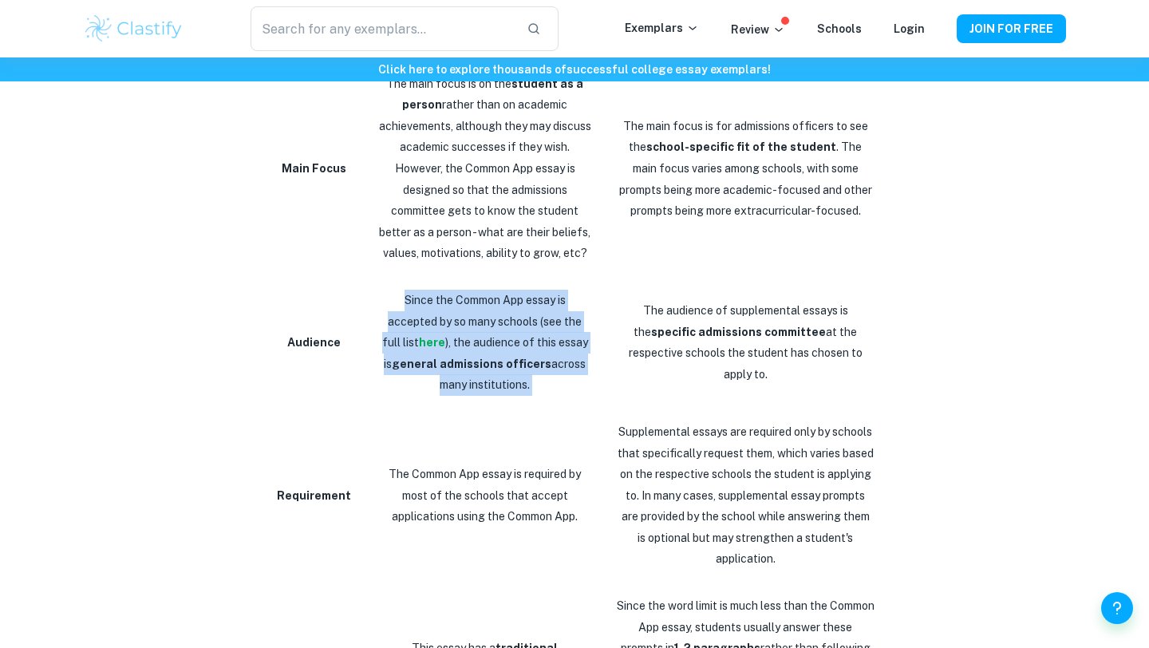
click at [474, 324] on p "Since the Common App essay is accepted by so many schools (see the full list he…" at bounding box center [484, 343] width 213 height 106
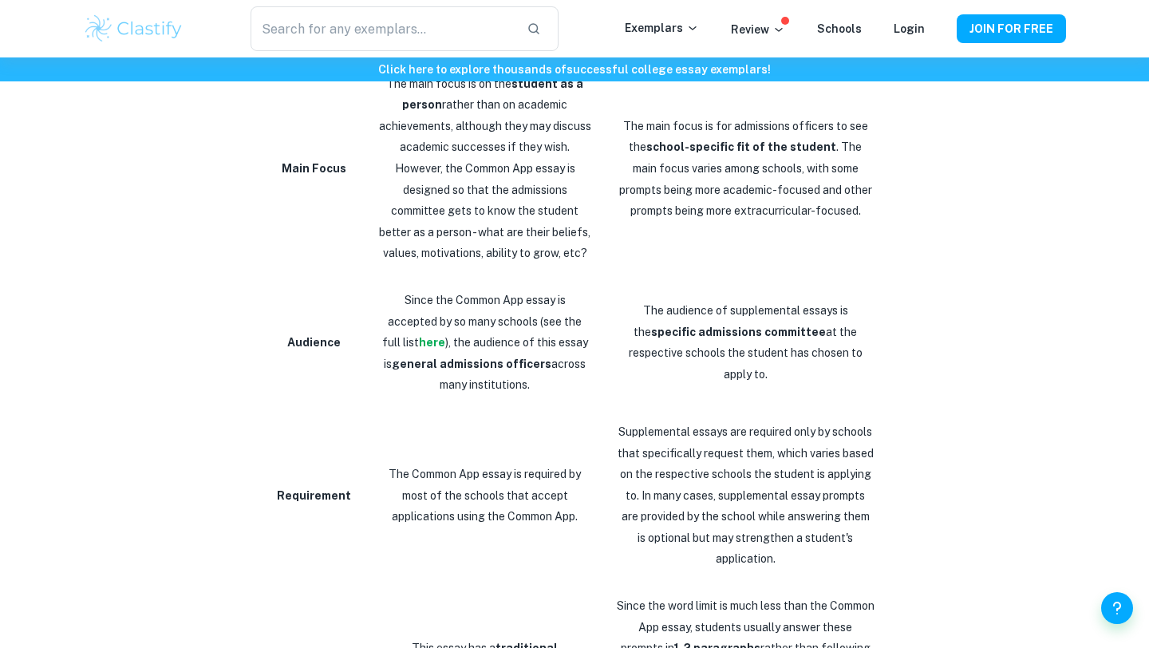
click at [474, 324] on p "Since the Common App essay is accepted by so many schools (see the full list he…" at bounding box center [484, 343] width 213 height 106
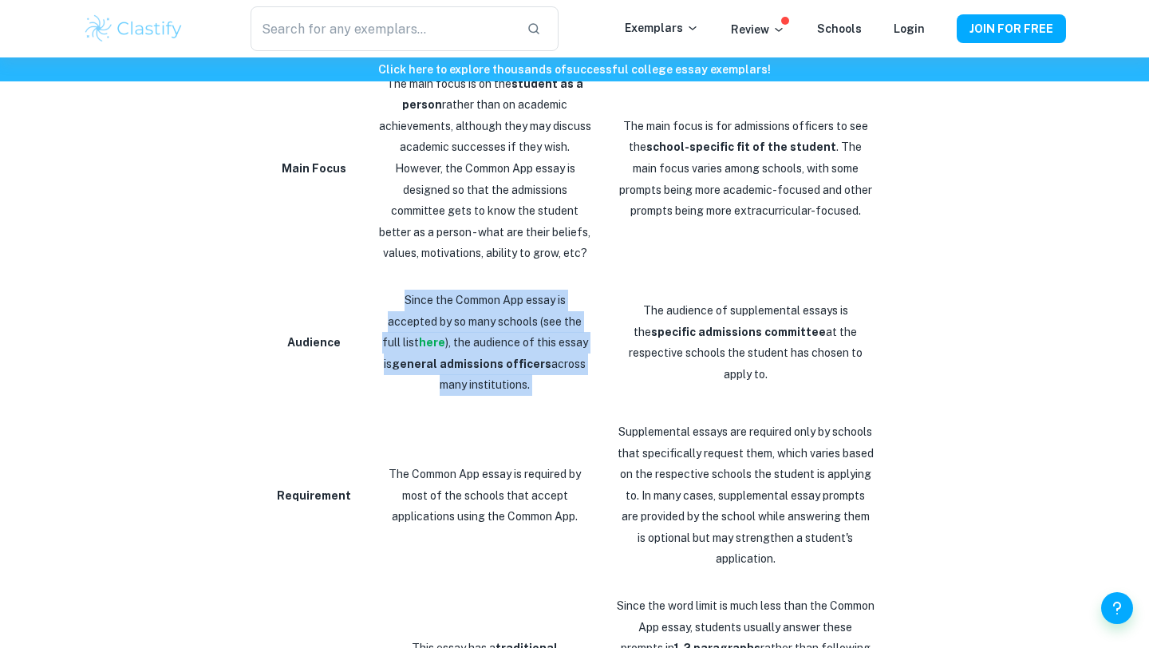
click at [474, 324] on p "Since the Common App essay is accepted by so many schools (see the full list he…" at bounding box center [484, 343] width 213 height 106
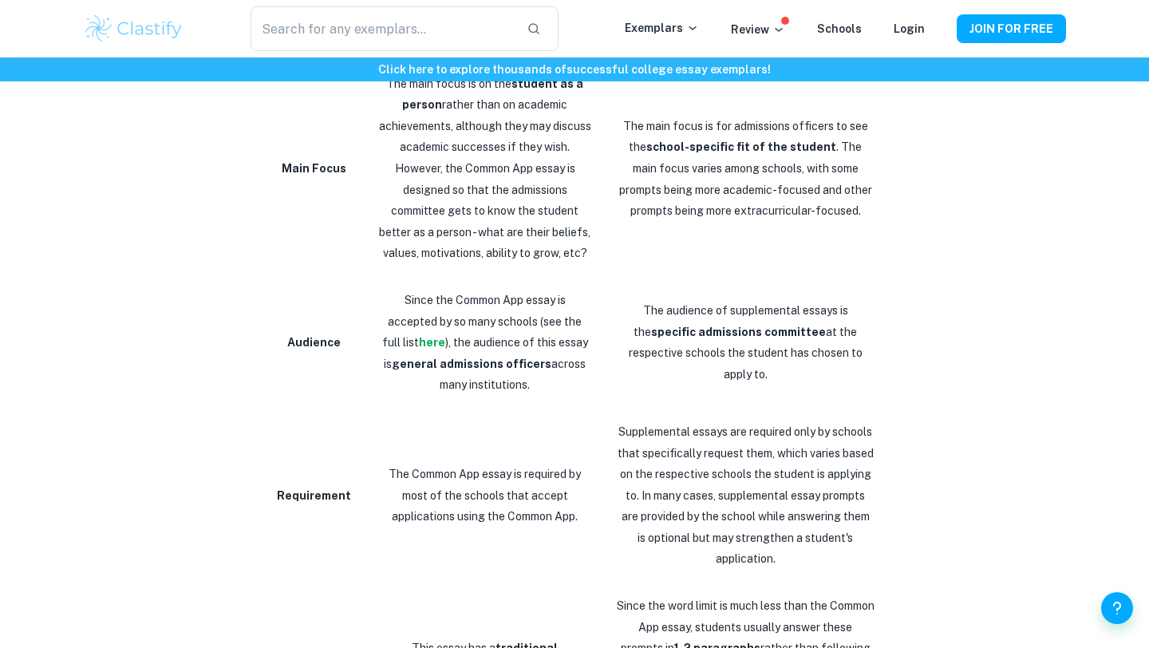
click at [474, 324] on p "Since the Common App essay is accepted by so many schools (see the full list he…" at bounding box center [484, 343] width 213 height 106
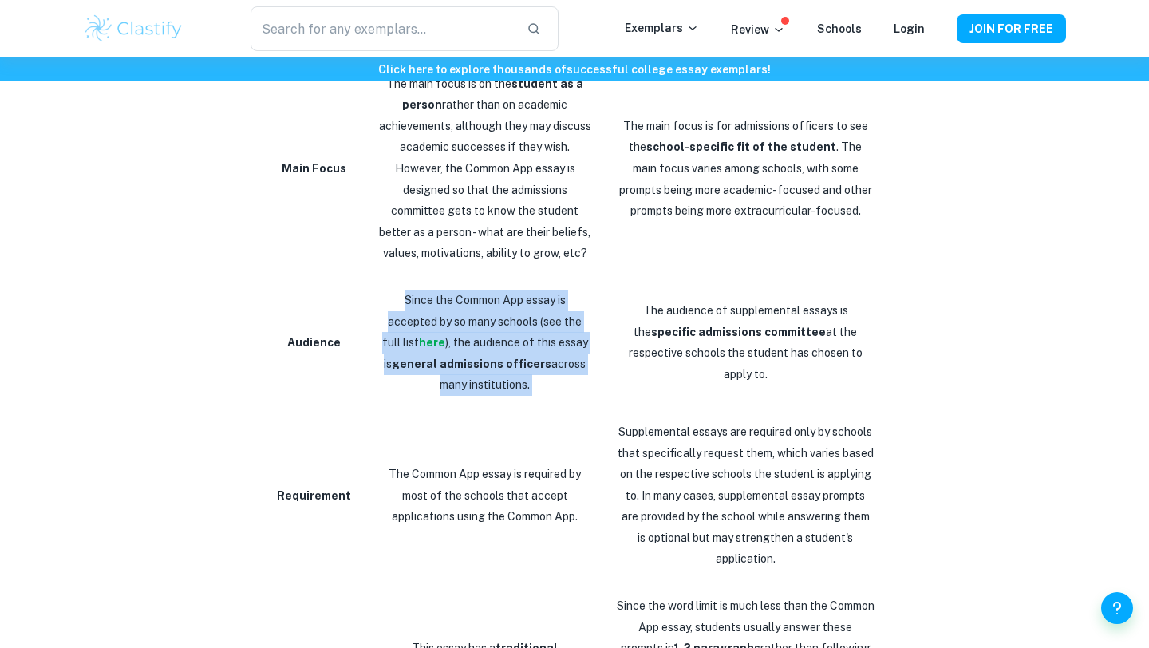
click at [718, 338] on strong "specific admissions committee" at bounding box center [738, 332] width 175 height 13
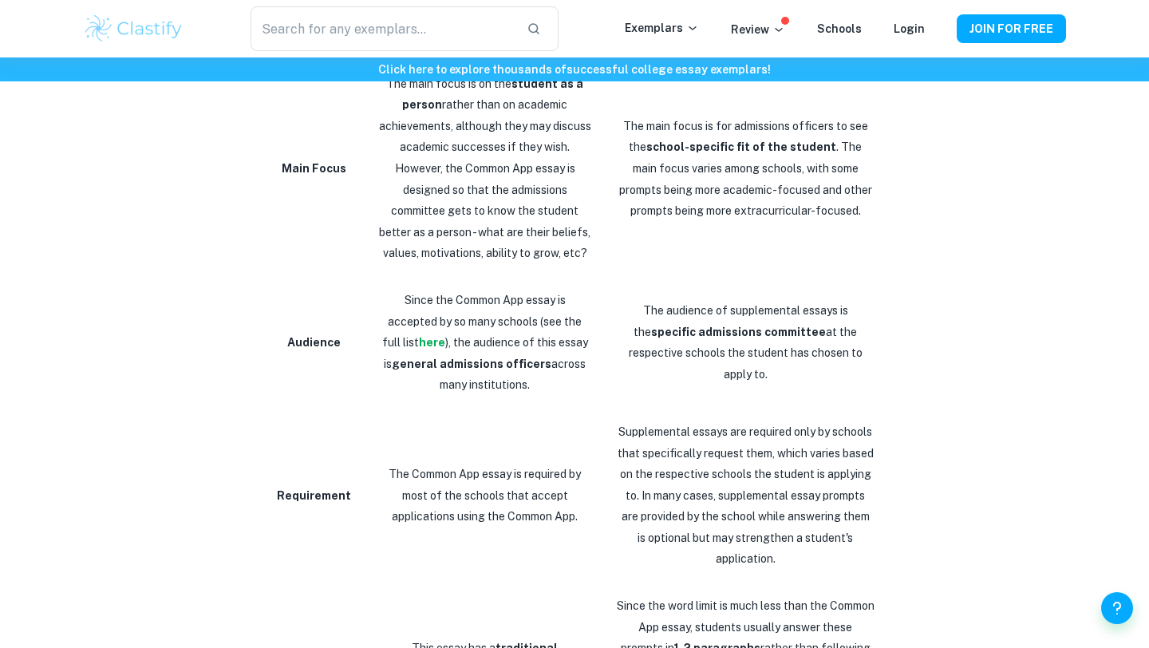
click at [718, 338] on strong "specific admissions committee" at bounding box center [738, 332] width 175 height 13
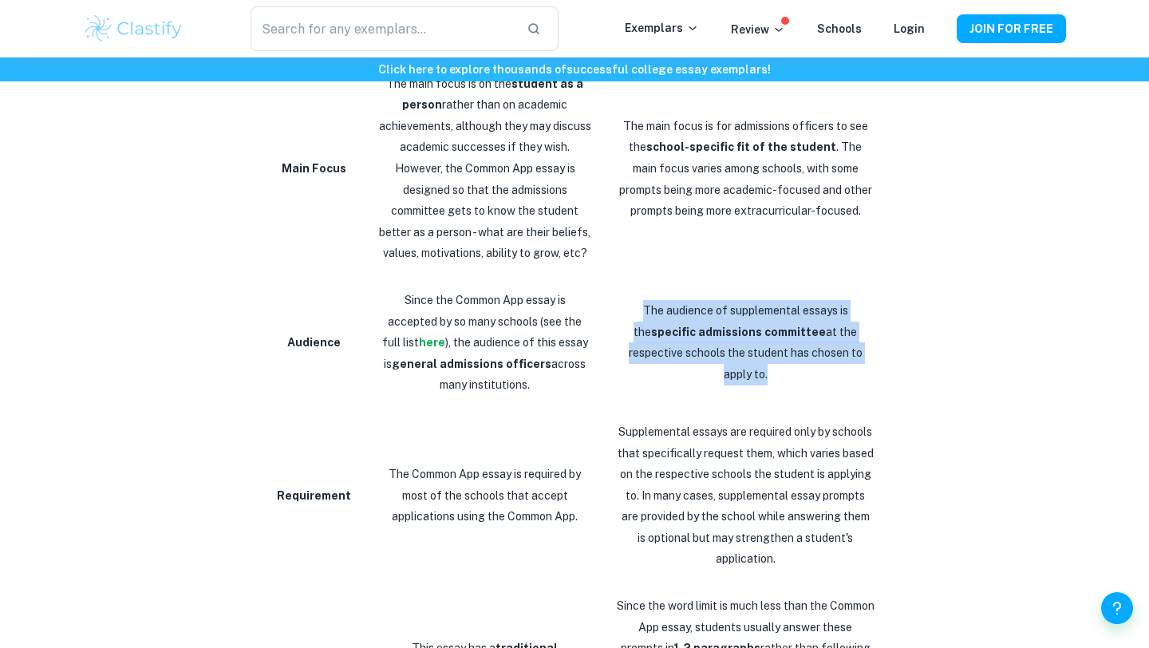
click at [718, 338] on strong "specific admissions committee" at bounding box center [738, 332] width 175 height 13
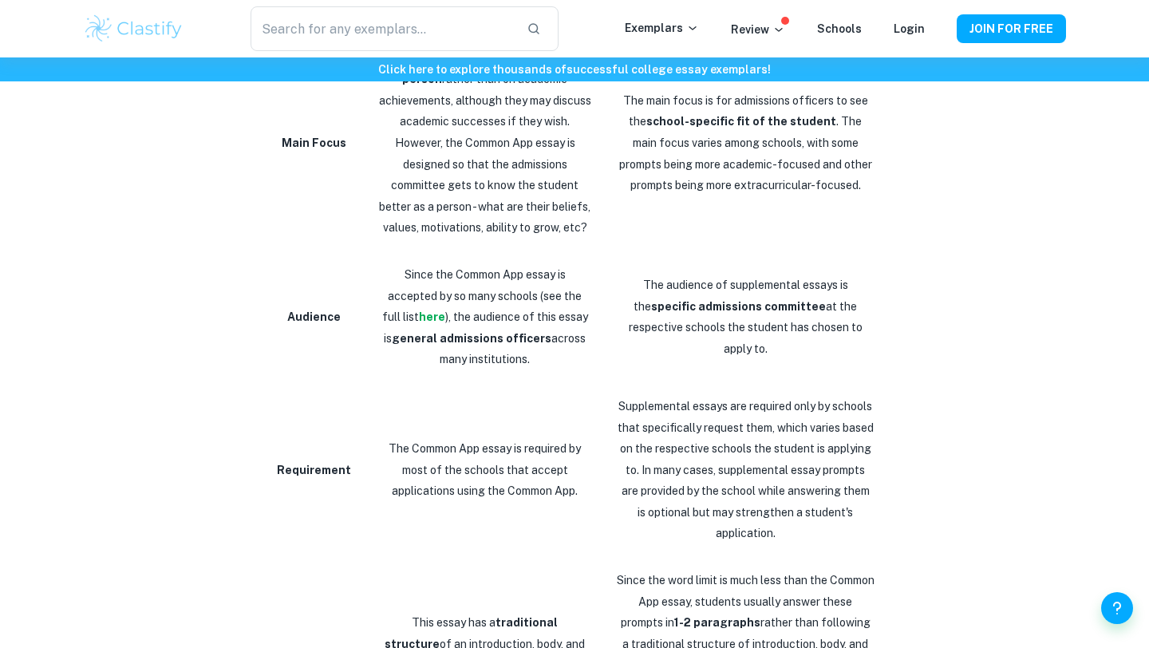
scroll to position [1310, 0]
